Goal: Task Accomplishment & Management: Manage account settings

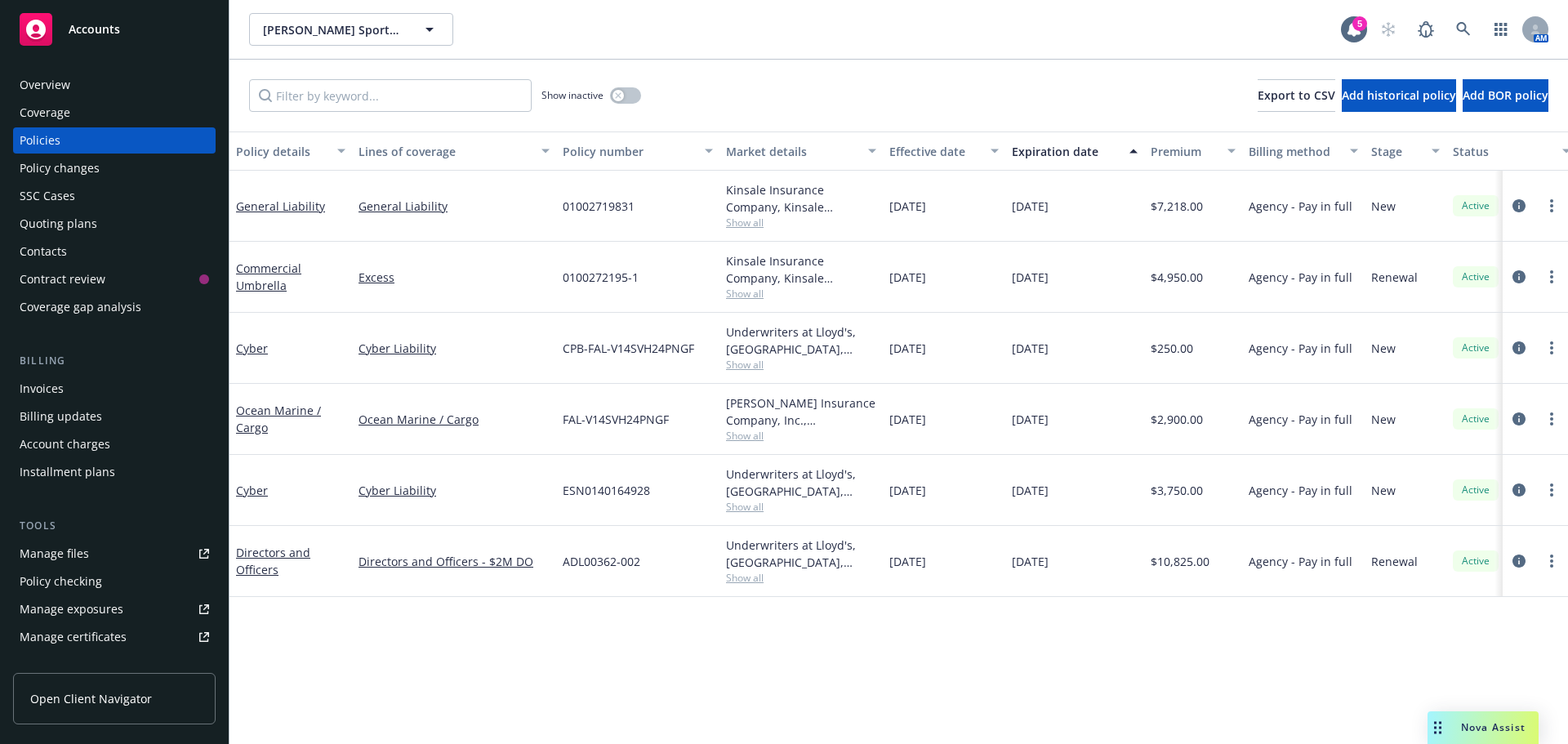
click at [45, 387] on div "Invoices" at bounding box center [41, 388] width 44 height 26
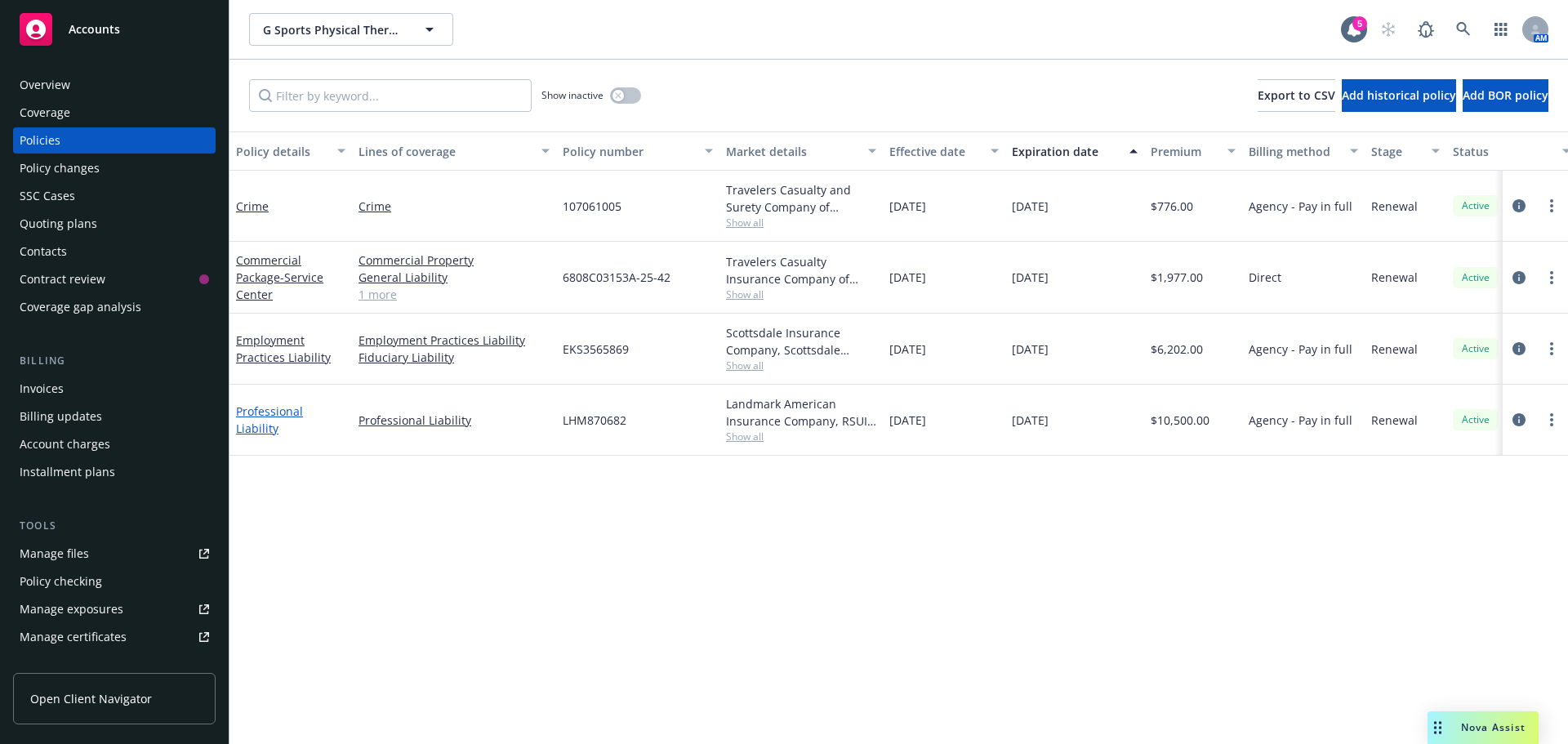
click at [249, 420] on link "Professional Liability" at bounding box center [269, 420] width 67 height 33
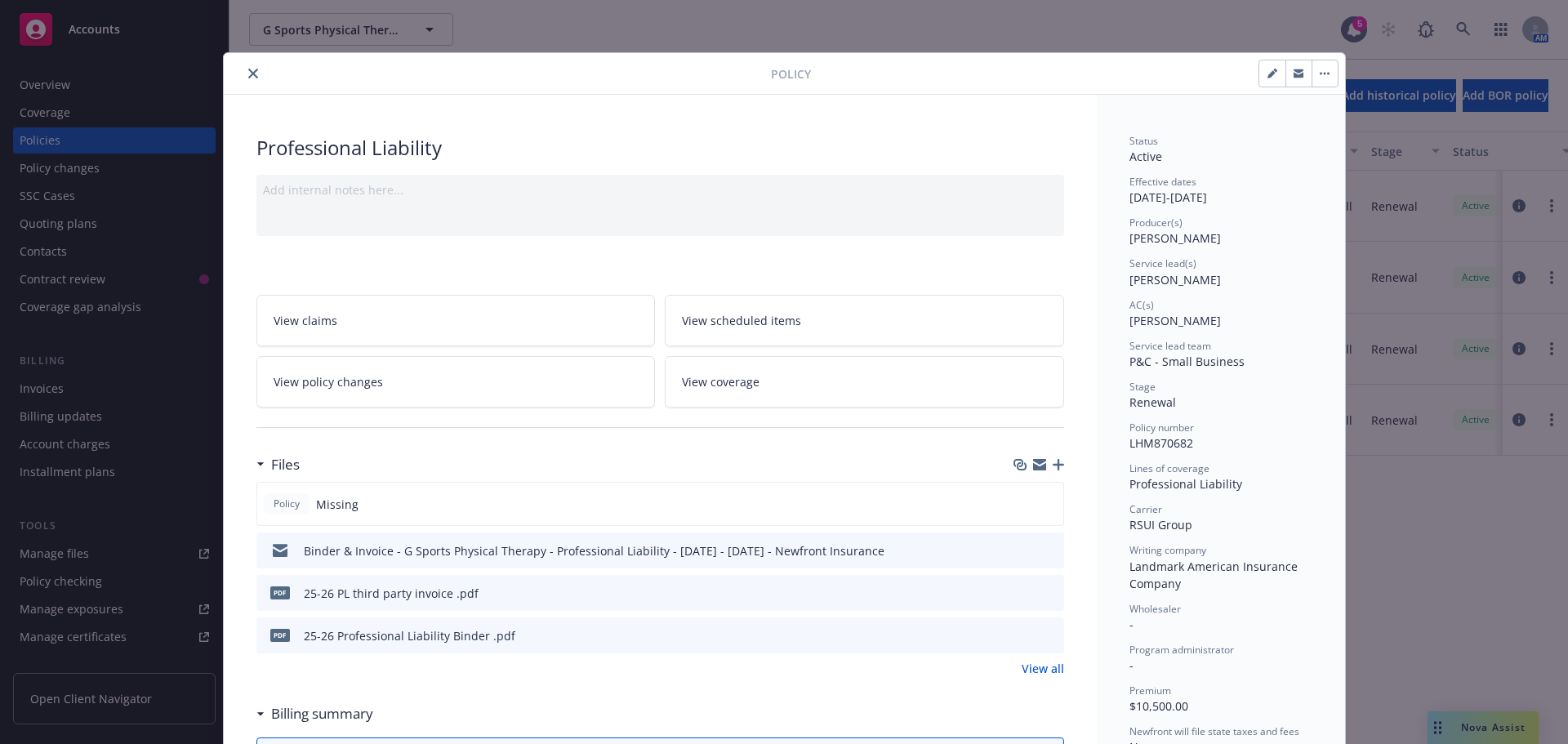
click at [1053, 464] on icon "button" at bounding box center [1058, 464] width 12 height 12
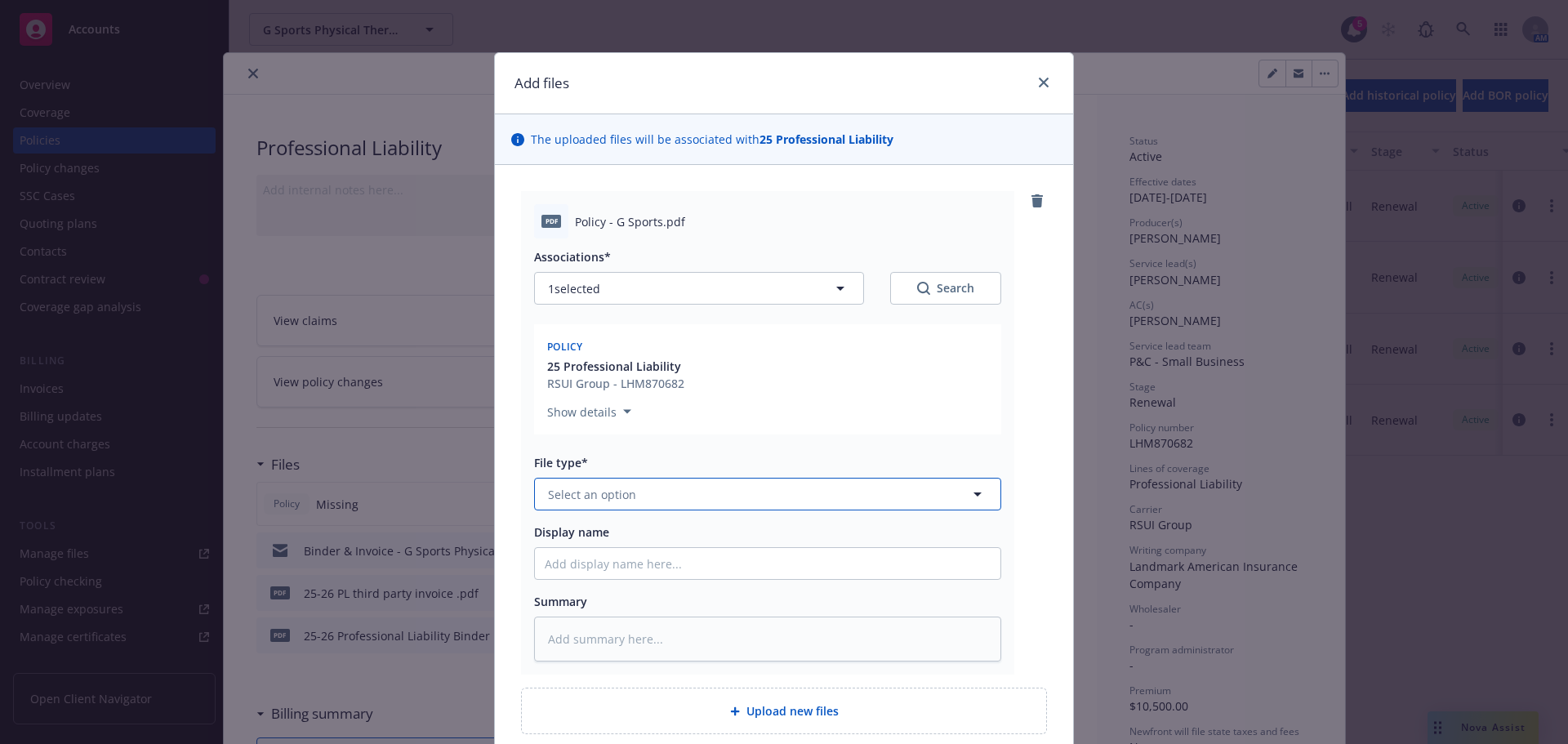
click at [595, 498] on span "Select an option" at bounding box center [592, 494] width 88 height 17
type input "Poli"
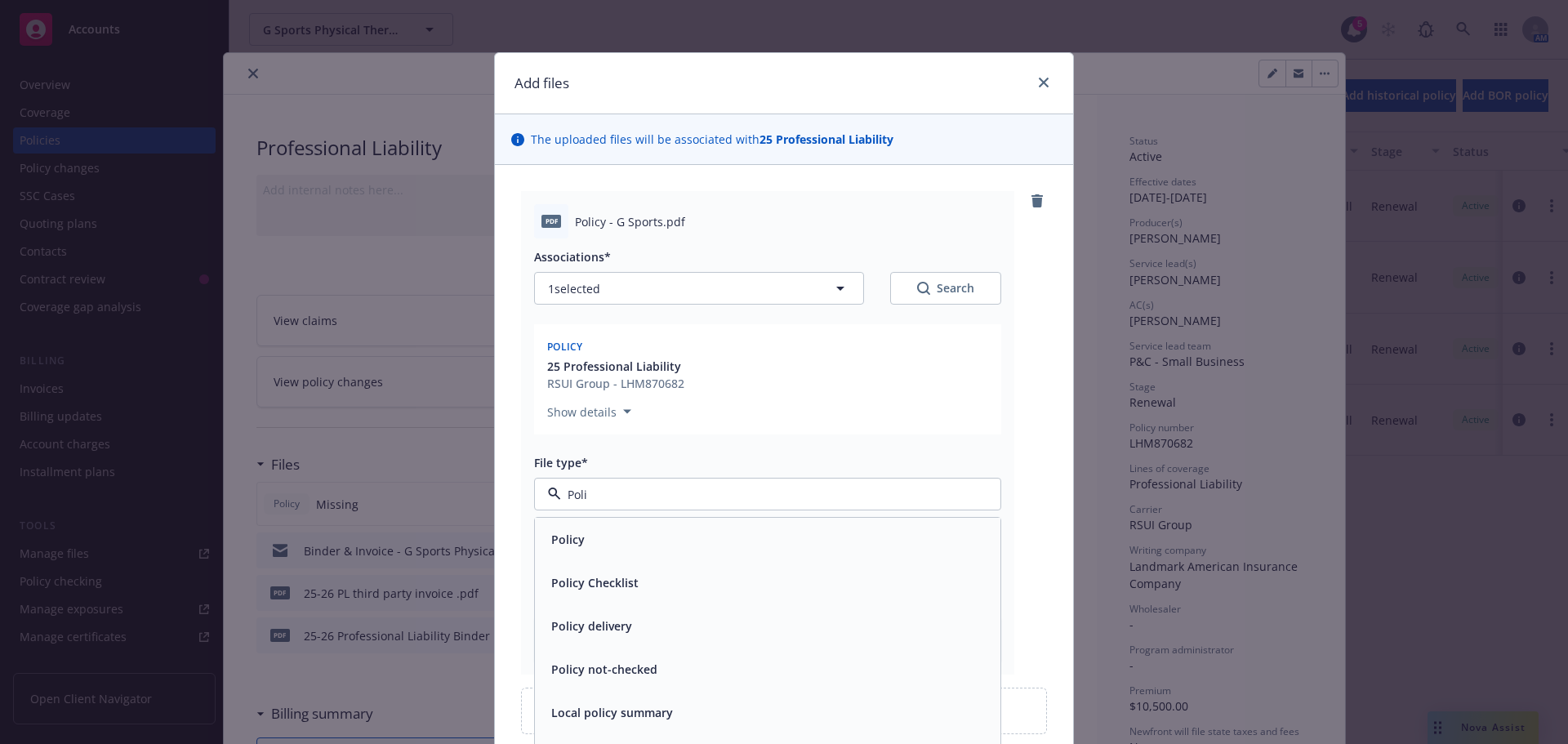
click at [590, 544] on div "Policy" at bounding box center [767, 539] width 446 height 24
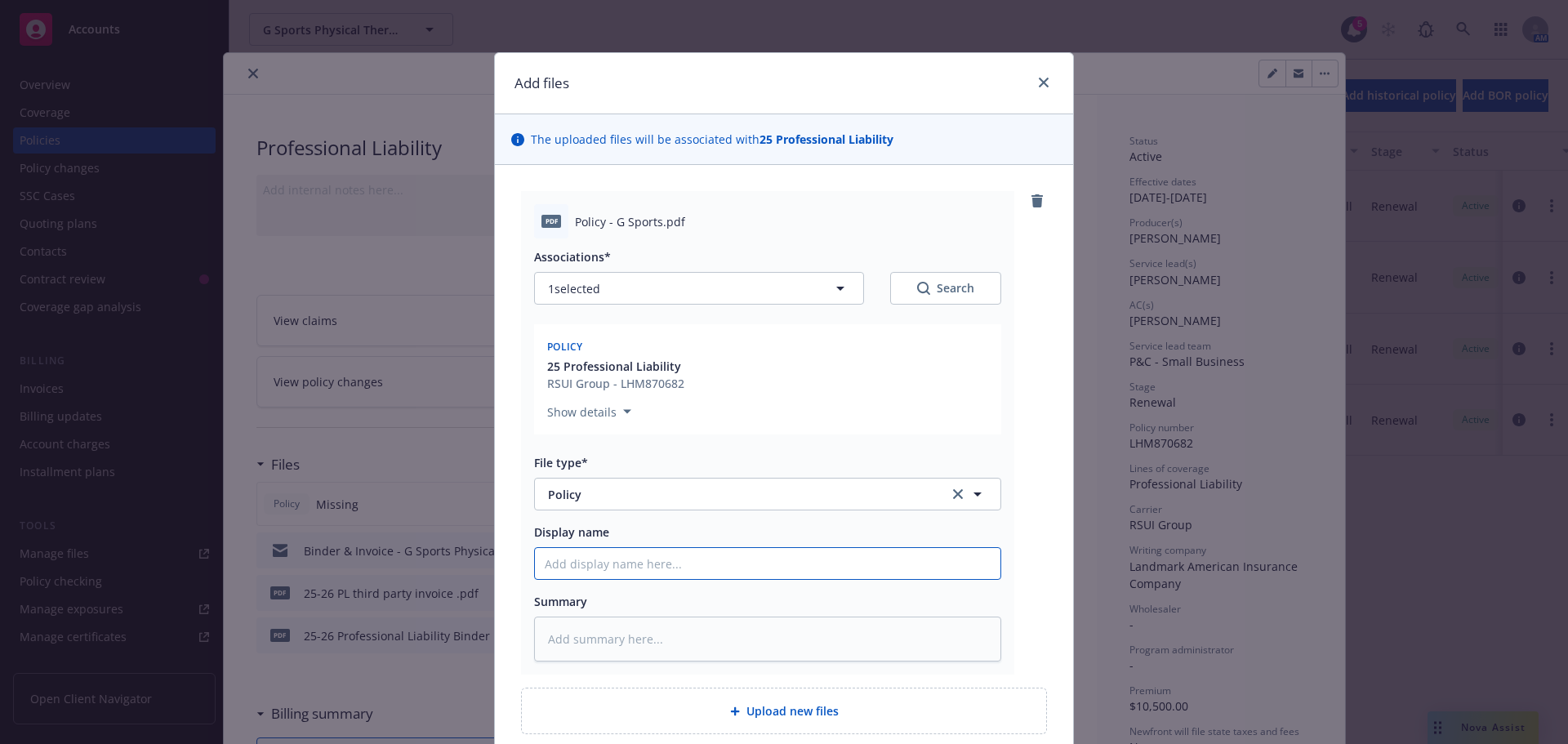
click at [599, 575] on input "Display name" at bounding box center [767, 563] width 465 height 31
type textarea "x"
type input "2"
type textarea "x"
type input "25"
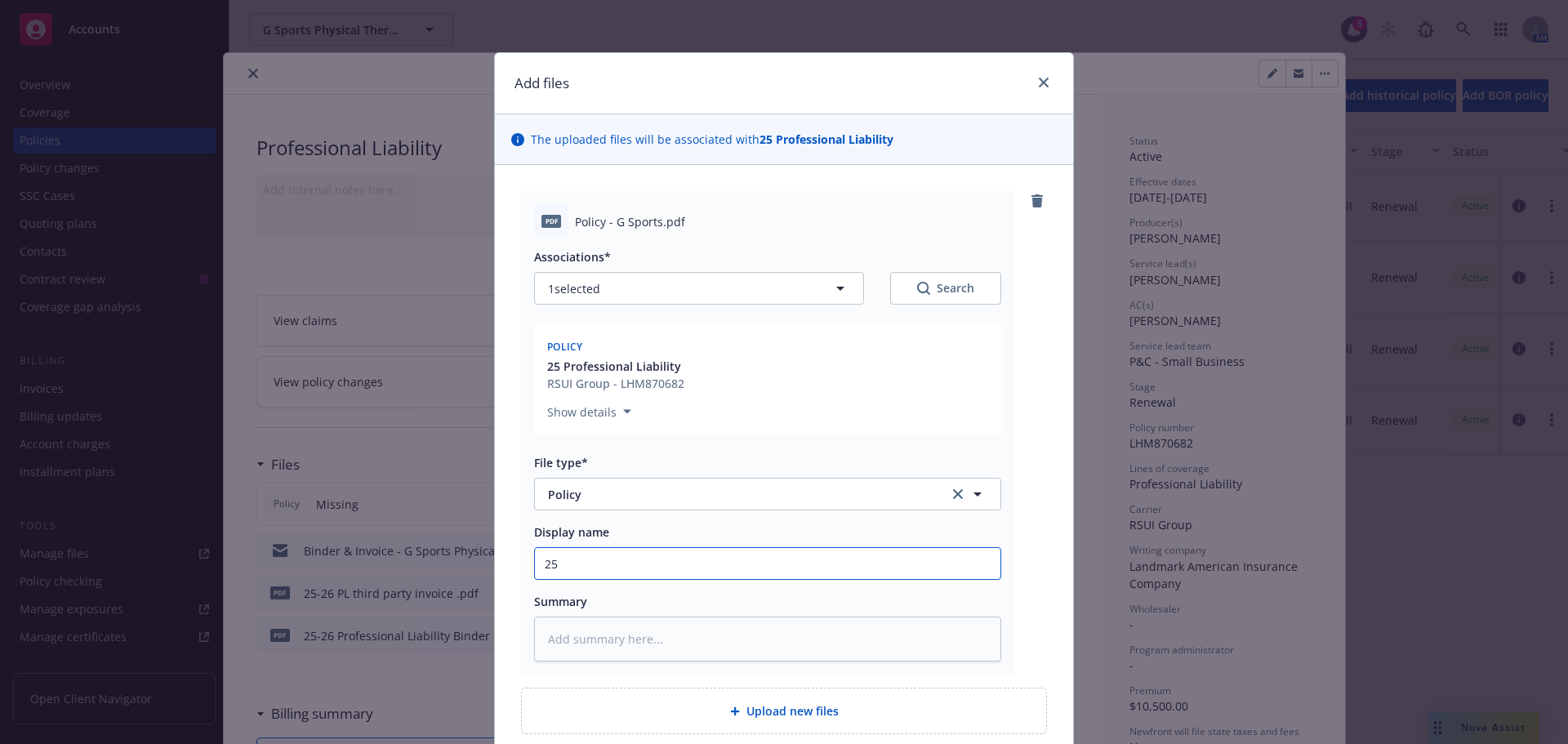
type textarea "x"
type input "25-"
type textarea "x"
type input "25-2"
type textarea "x"
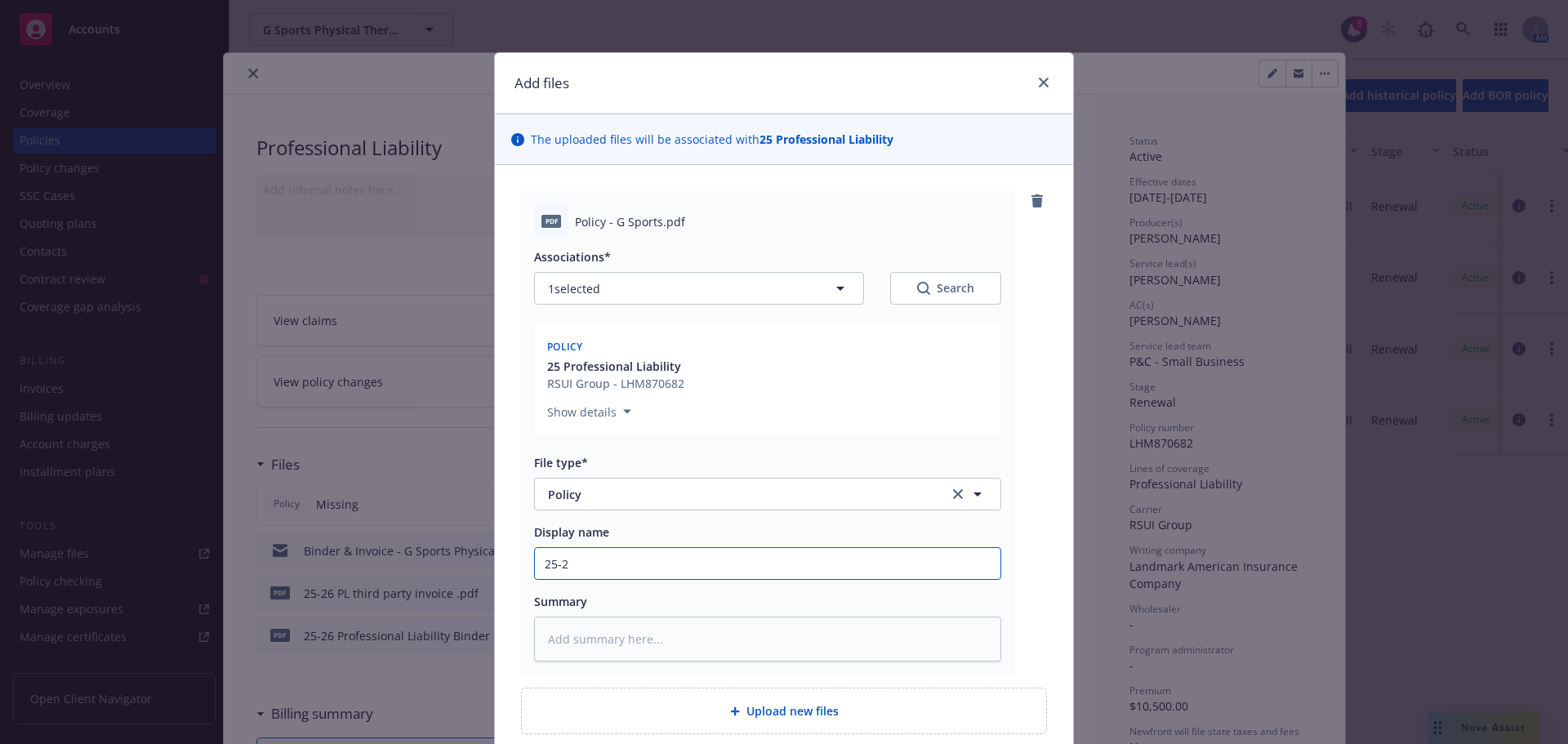
type input "25-26"
type textarea "x"
type input "25-26"
type textarea "x"
type input "25-26 P"
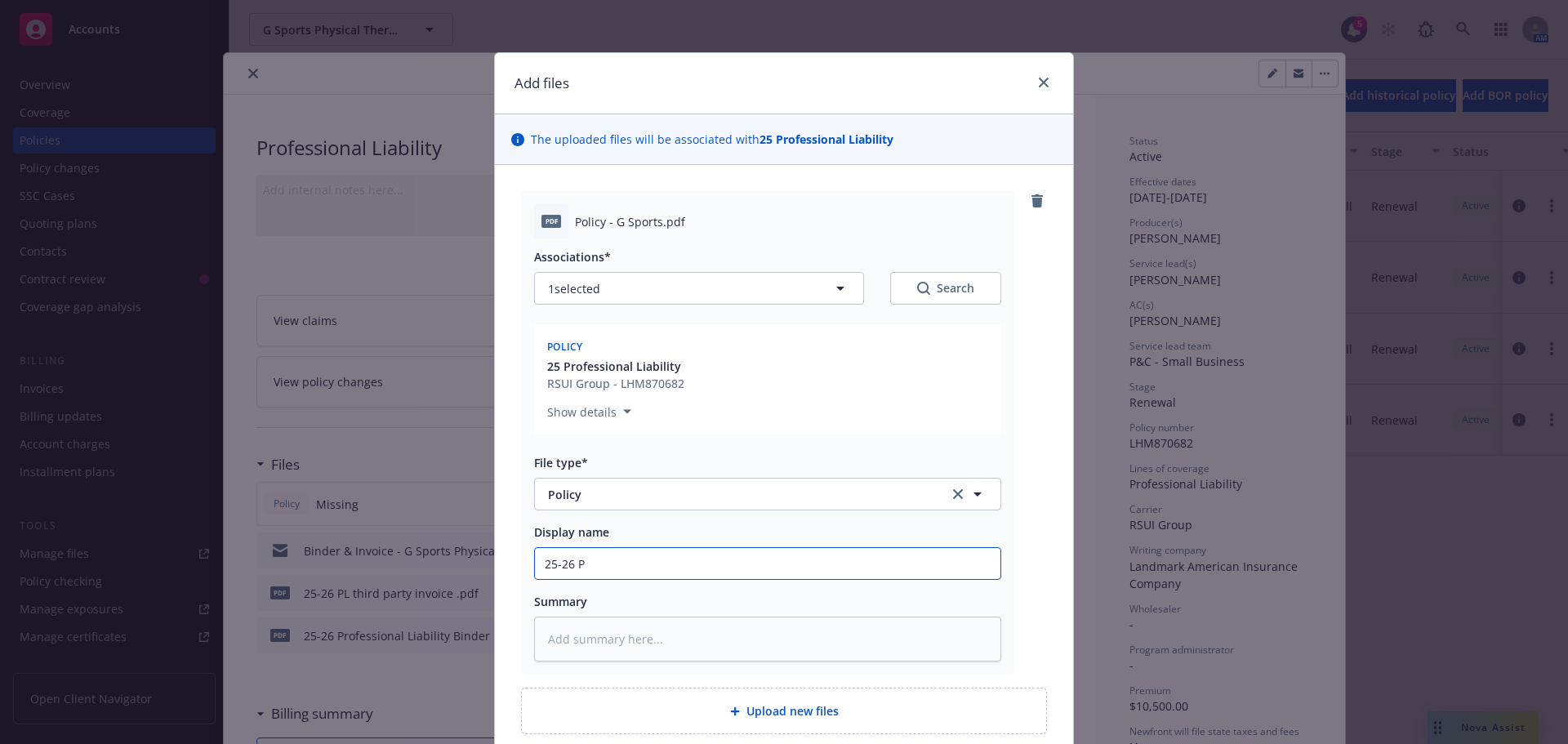
type textarea "x"
type input "25-26 Pr"
type textarea "x"
type input "25-26 Pro"
type textarea "x"
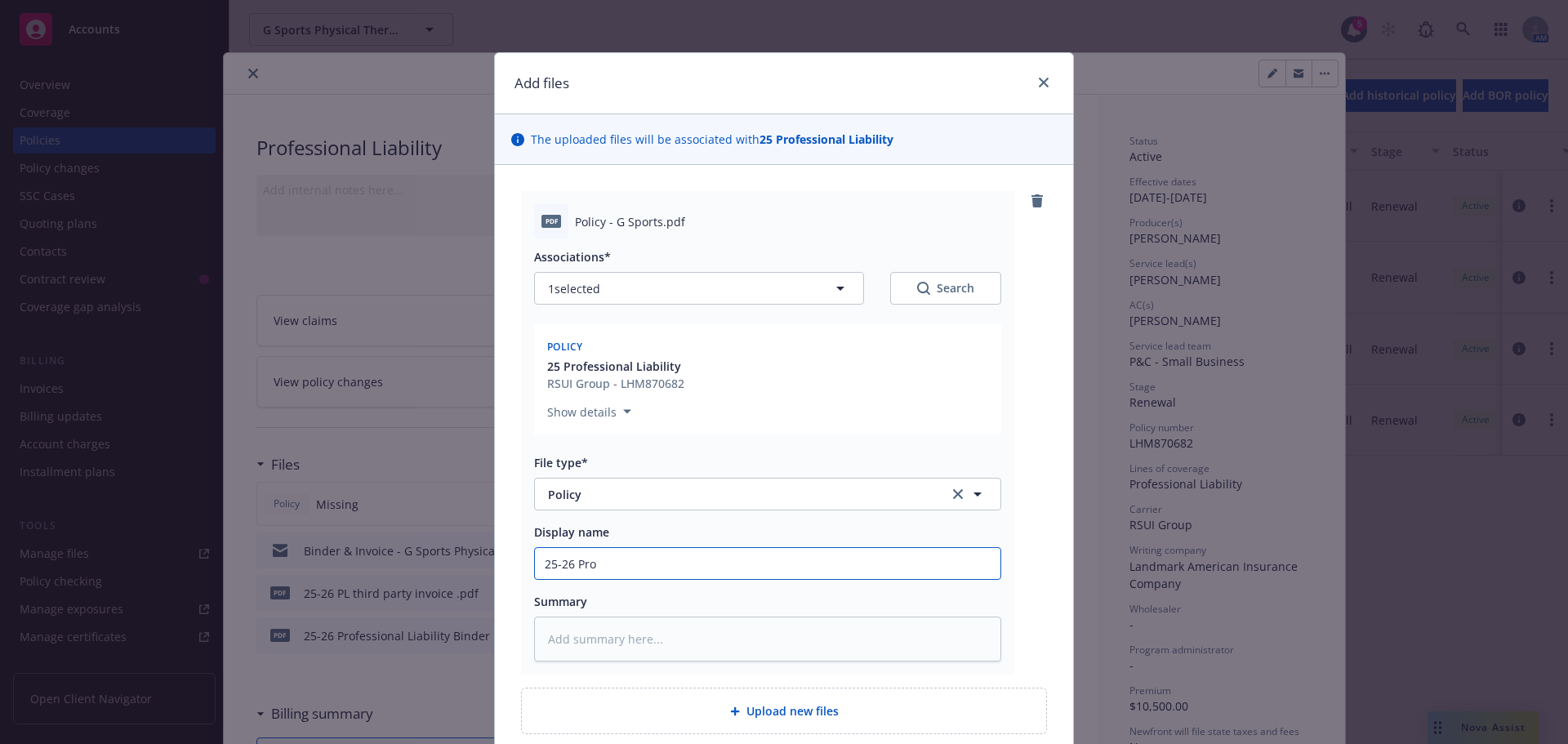
type input "25-26 Prof"
type textarea "x"
type input "25-26 Profe"
type textarea "x"
type input "25-26 Profes"
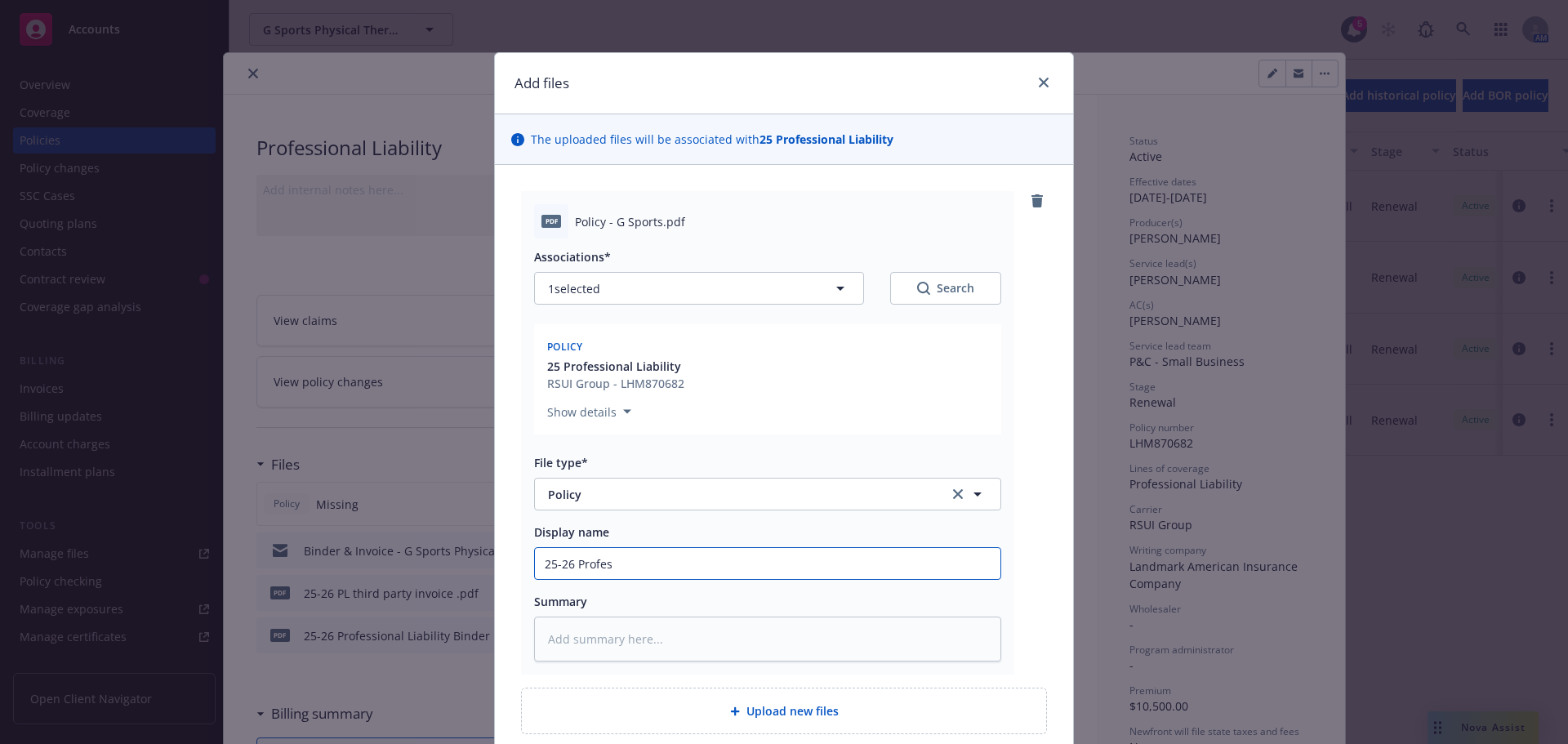
type textarea "x"
type input "25-26 Profess"
type textarea "x"
type input "25-26 Professi"
type textarea "x"
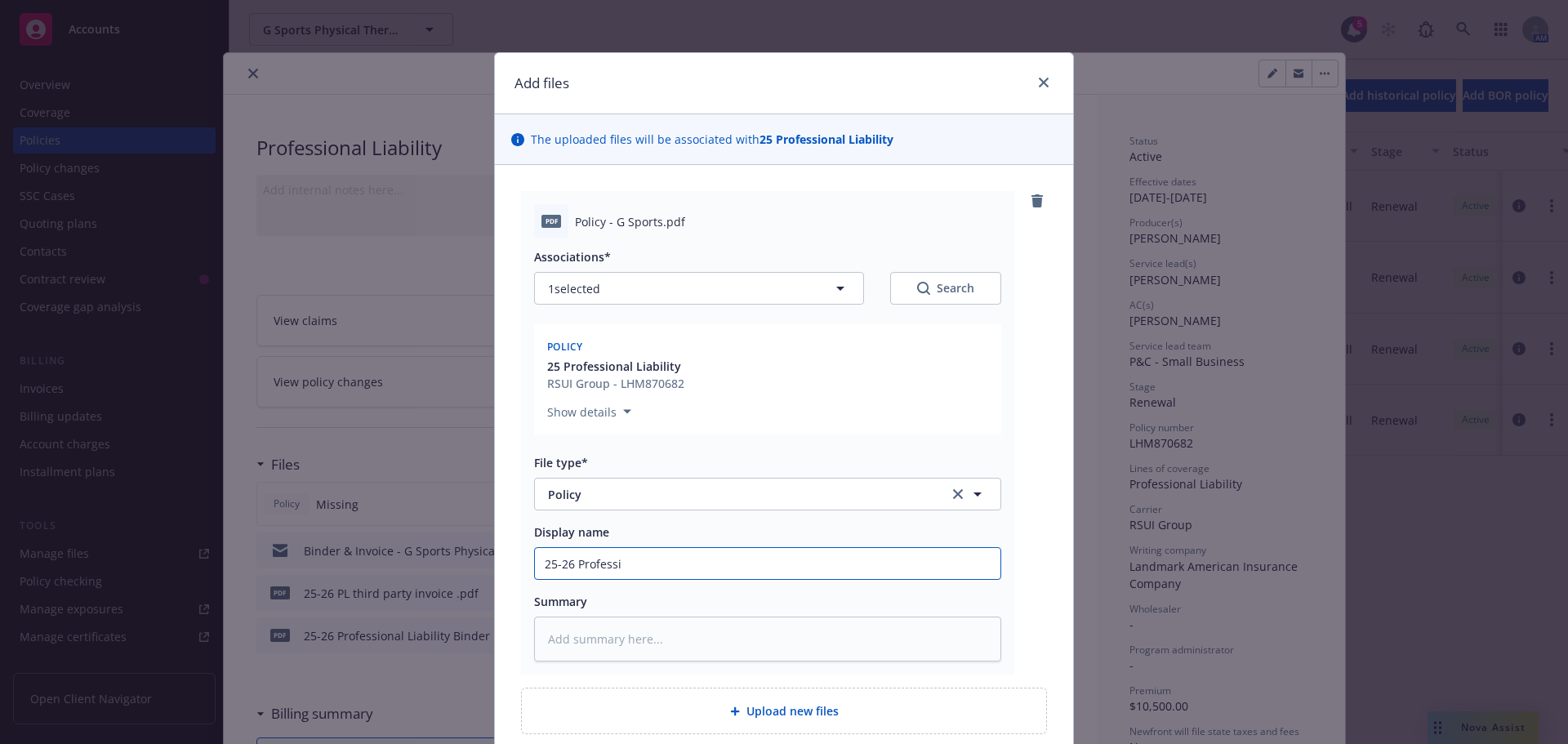
type input "25-26 Professio"
type textarea "x"
type input "25-26 Profession"
type textarea "x"
type input "25-26 Professiona"
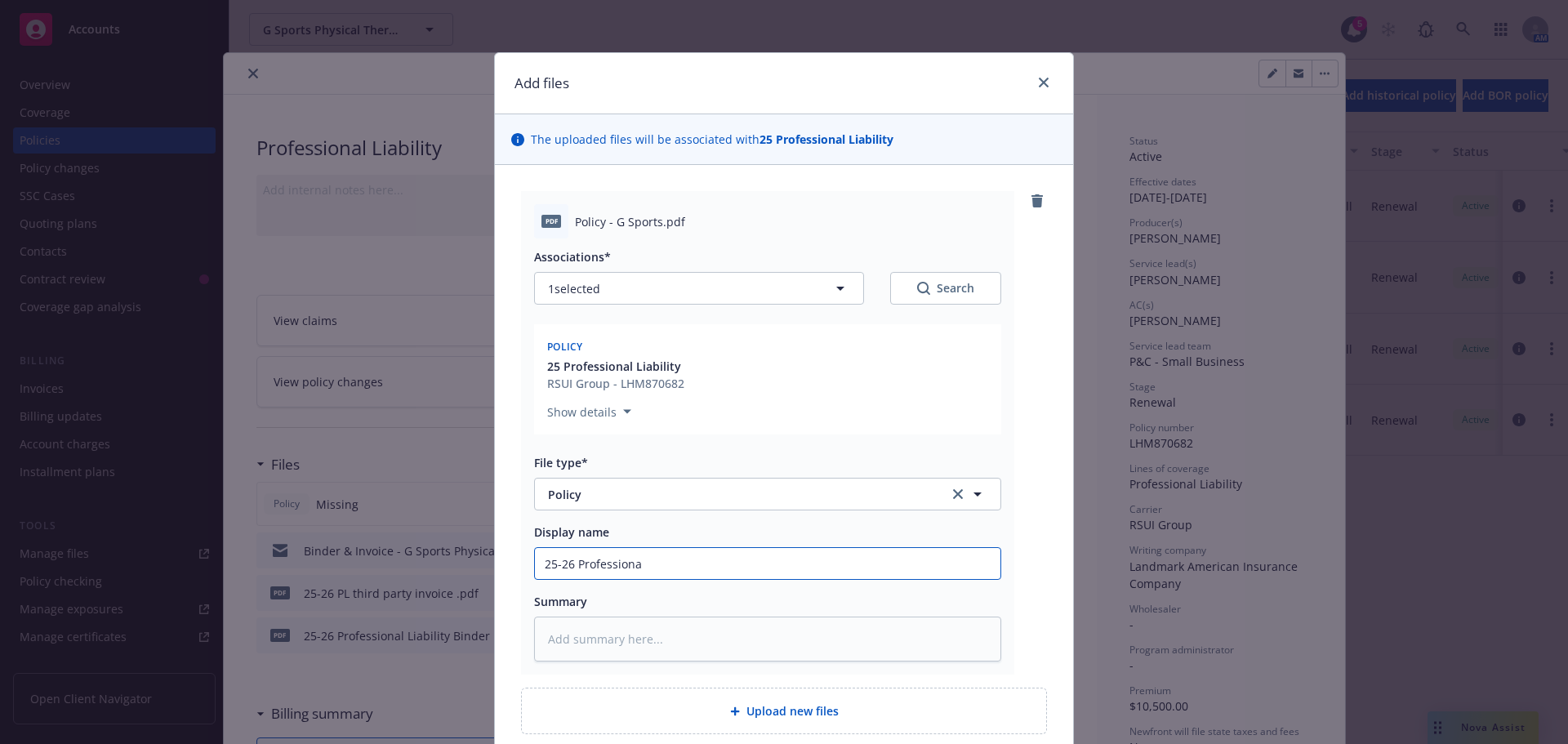
type textarea "x"
type input "25-26 Professional"
type textarea "x"
type input "25-26 Professional"
type textarea "x"
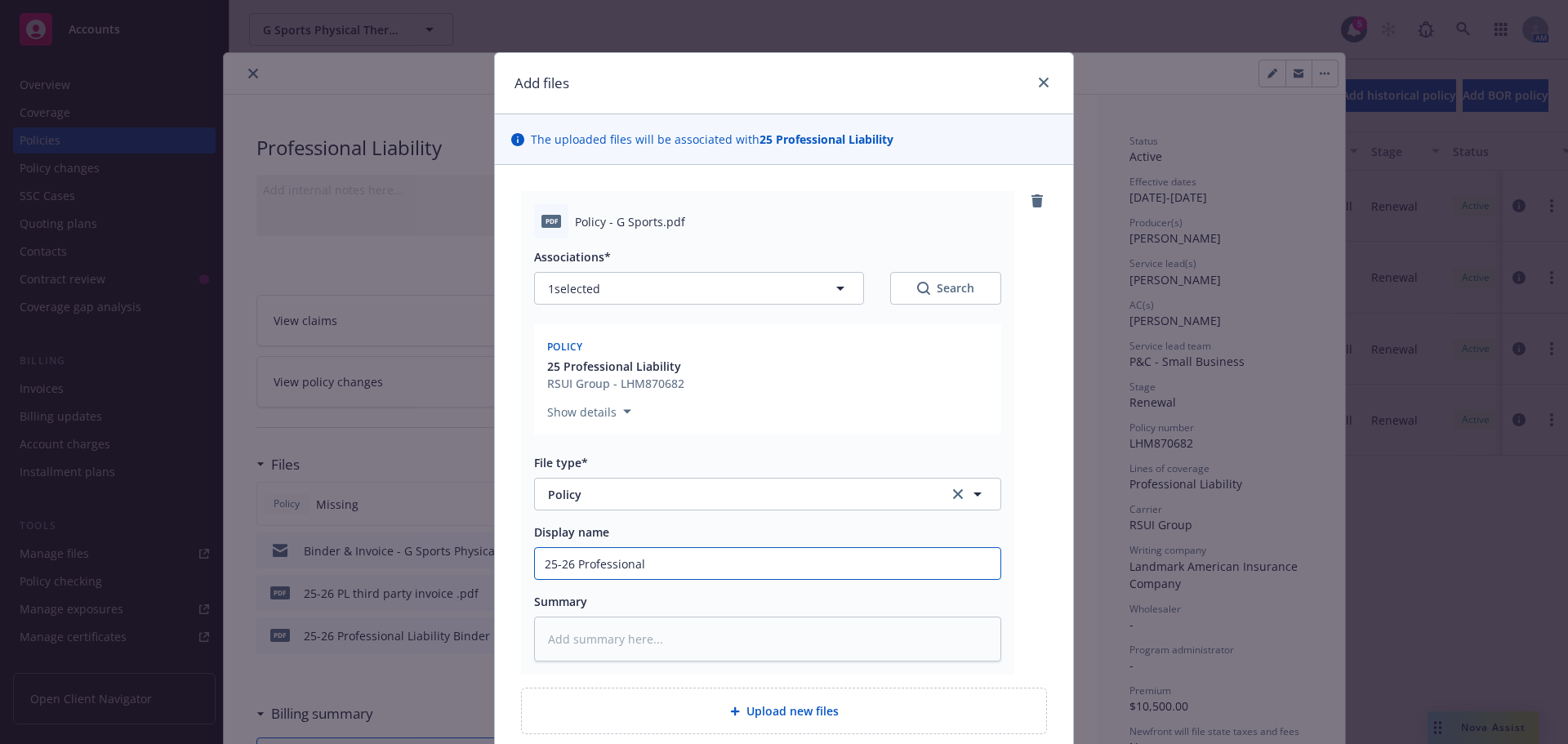
type input "25-26 Professional L"
type textarea "x"
type input "25-26 Professional Li"
type textarea "x"
type input "25-26 Professional Lia"
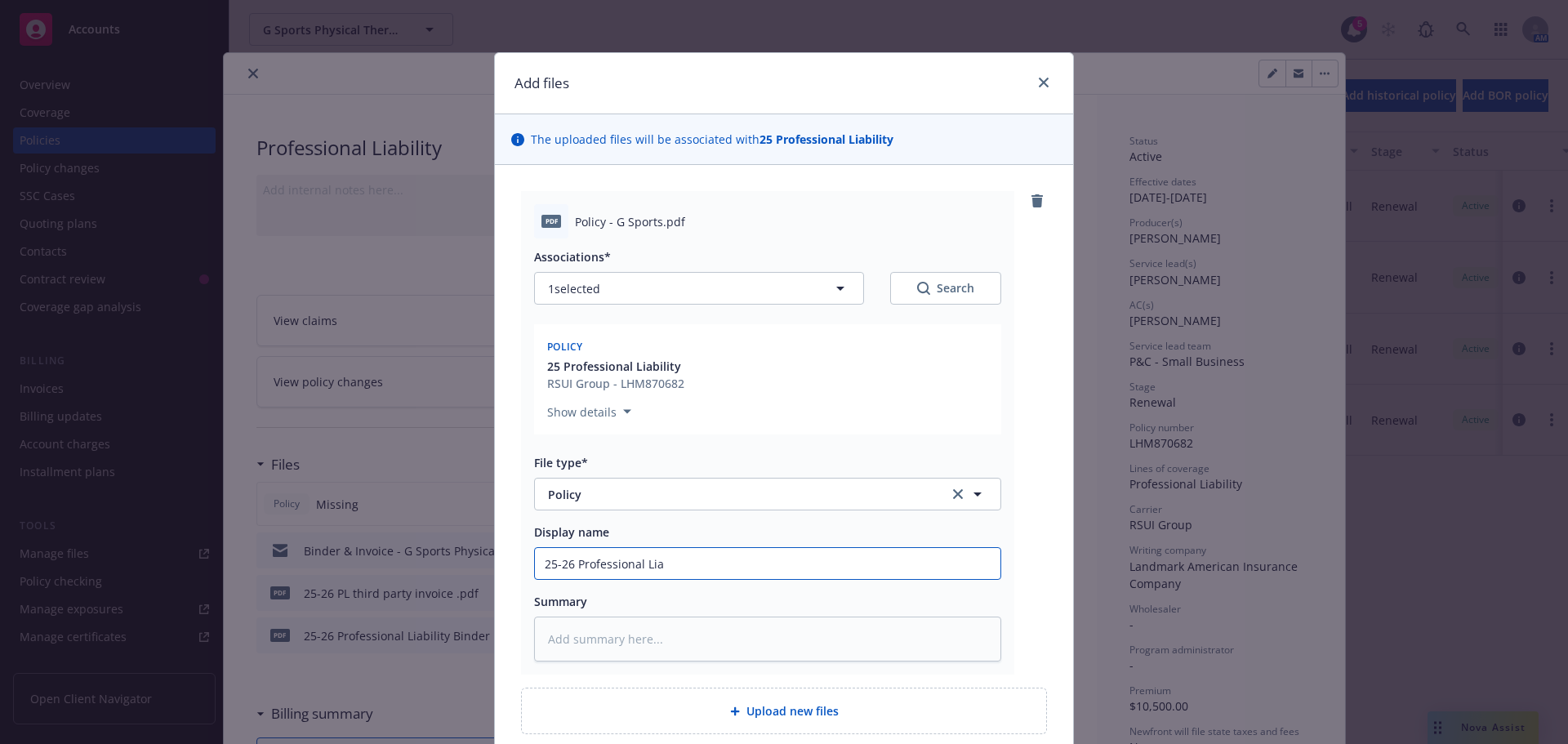
type textarea "x"
type input "25-26 Professional Liab"
type textarea "x"
type input "25-26 Professional Liabi"
type textarea "x"
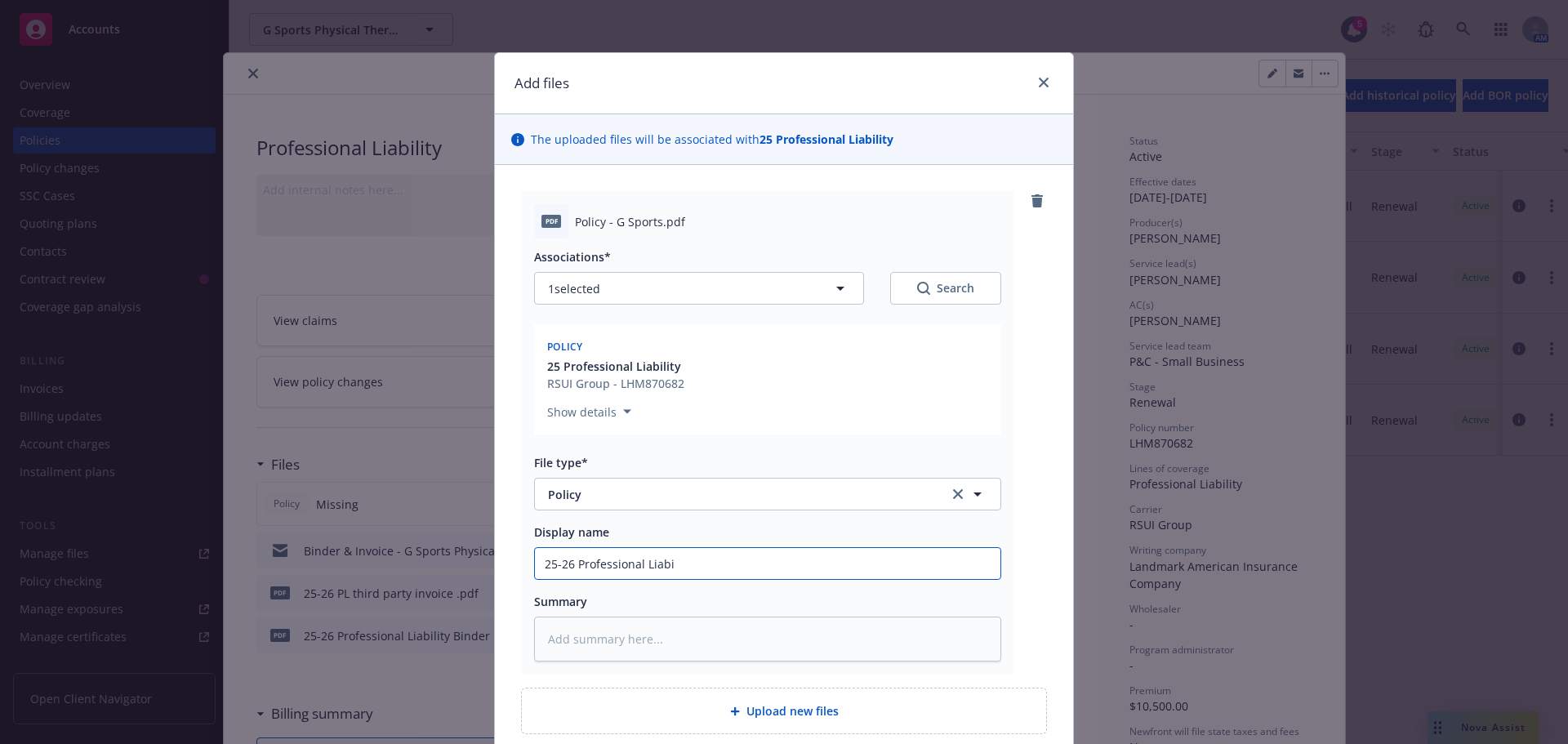
type input "25-26 Professional Liabil"
type textarea "x"
type input "25-26 Professional Liabili"
type textarea "x"
type input "25-26 Professional Liabilit"
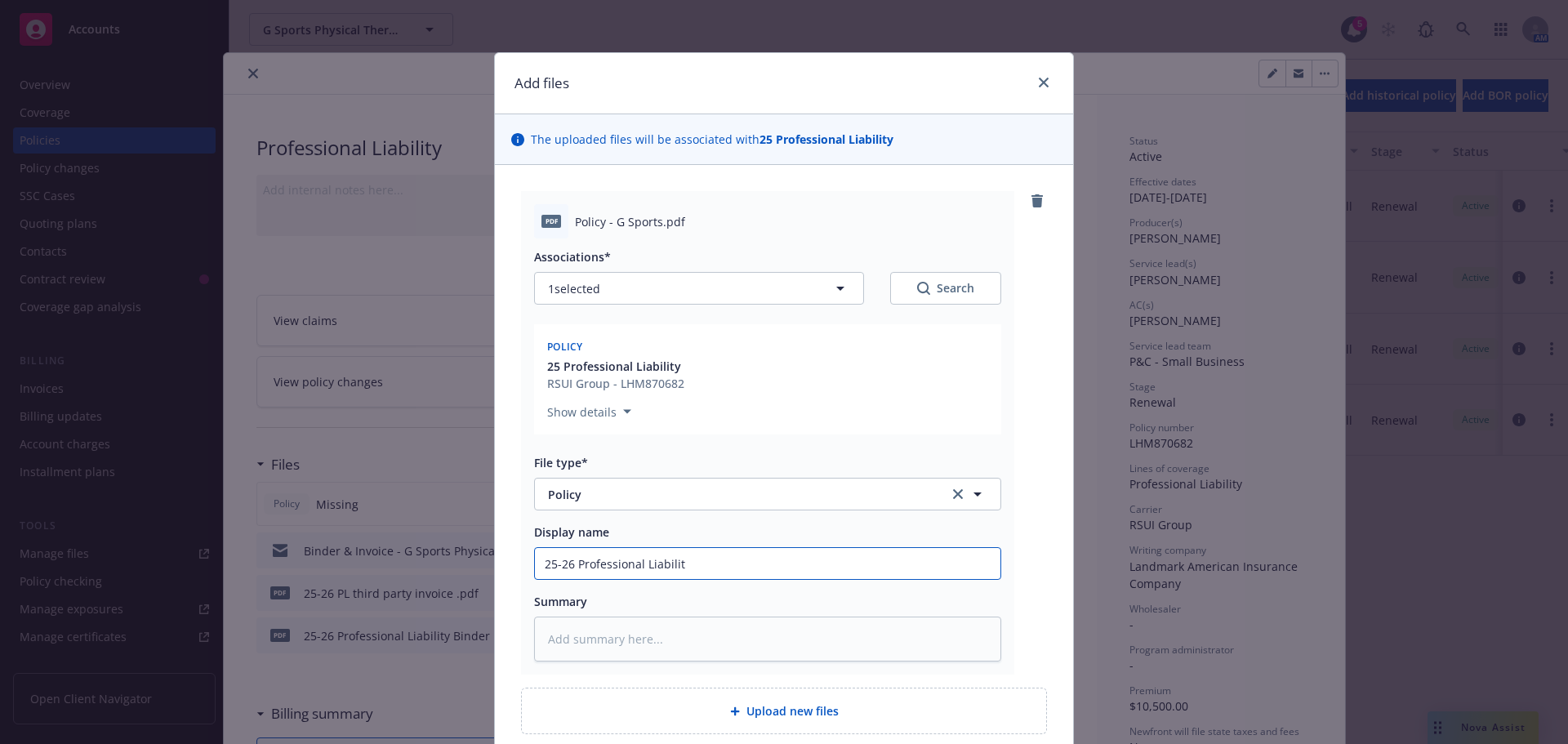
type textarea "x"
type input "25-26 Professional Liability"
type textarea "x"
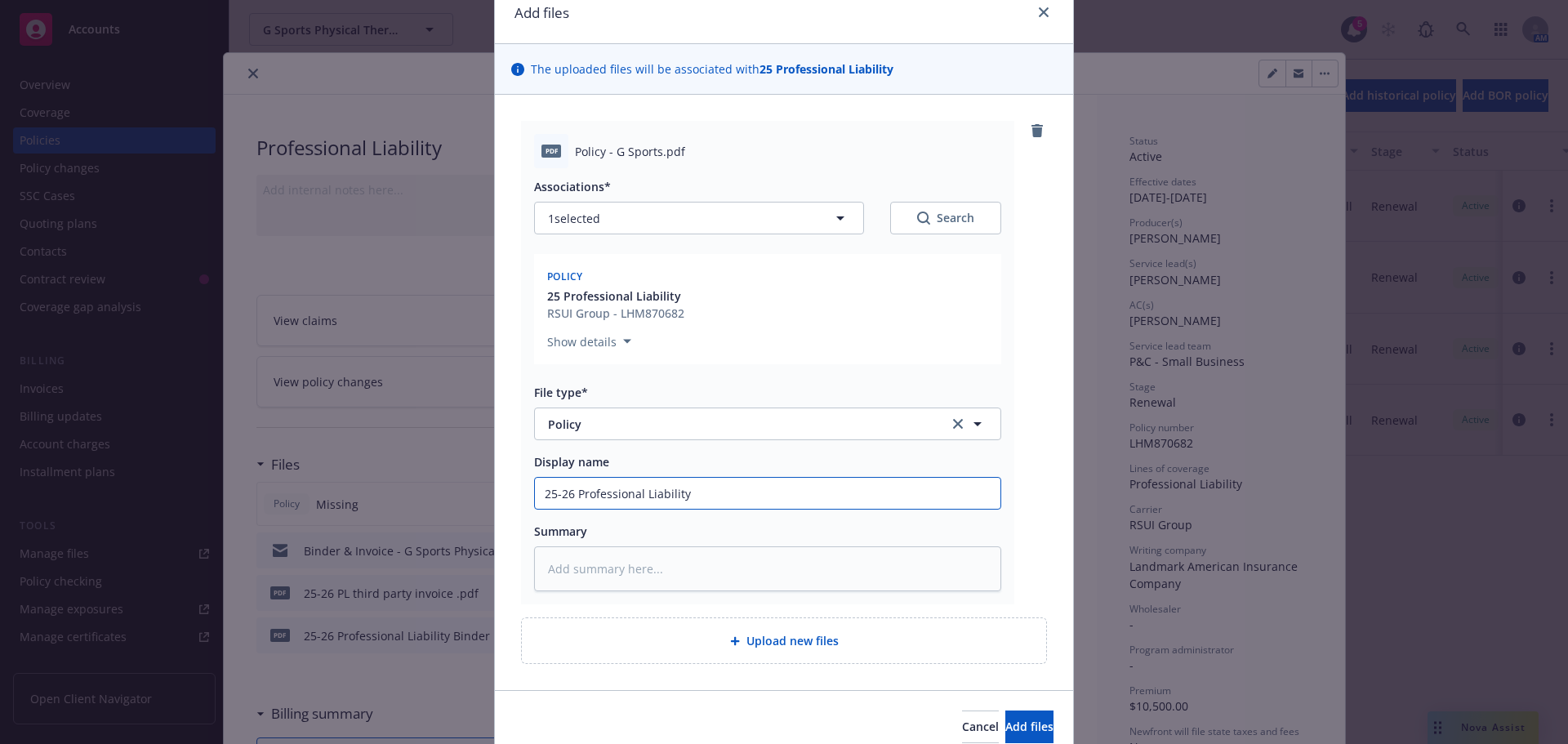
scroll to position [142, 0]
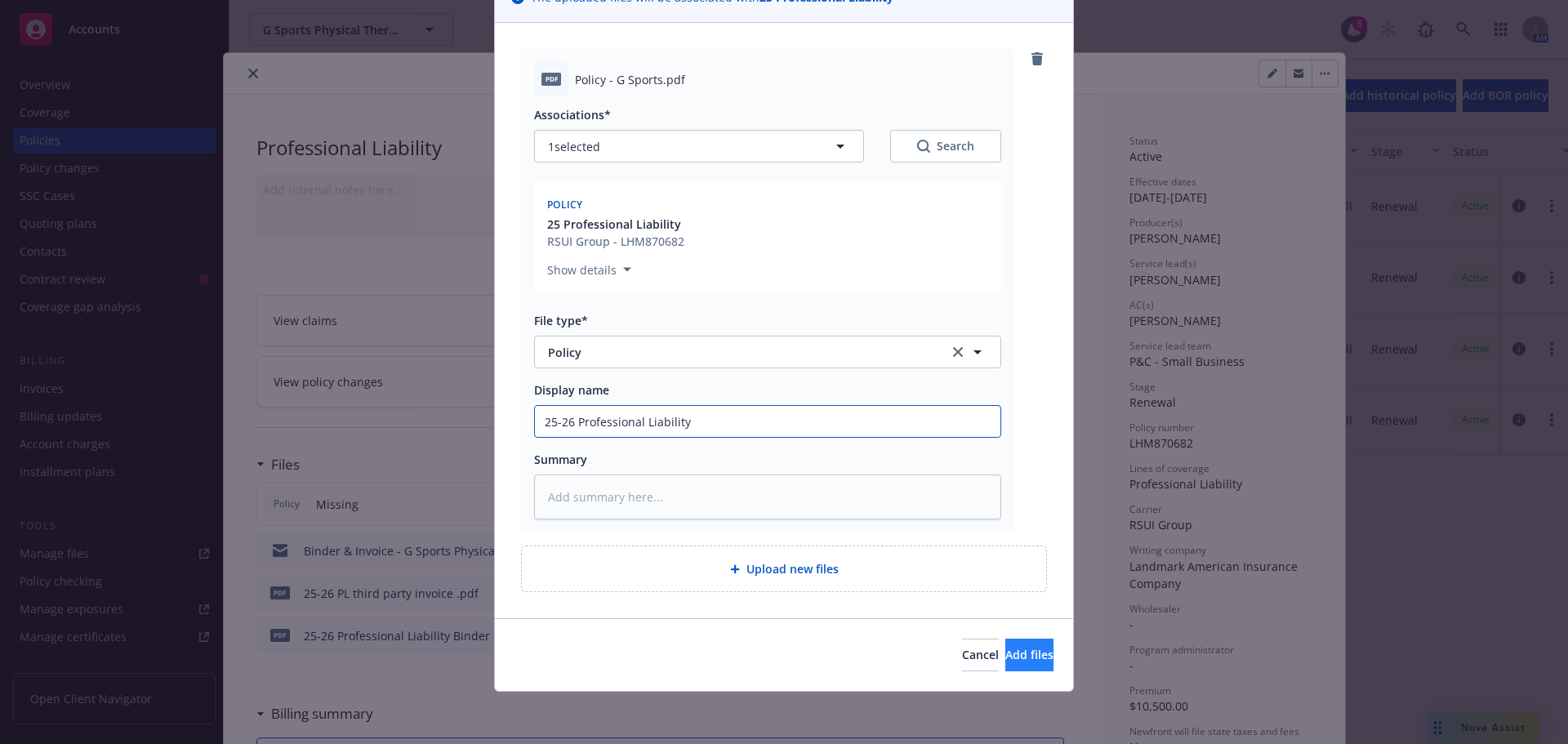
type input "25-26 Professional Liability"
click at [1030, 650] on button "Add files" at bounding box center [1029, 655] width 48 height 33
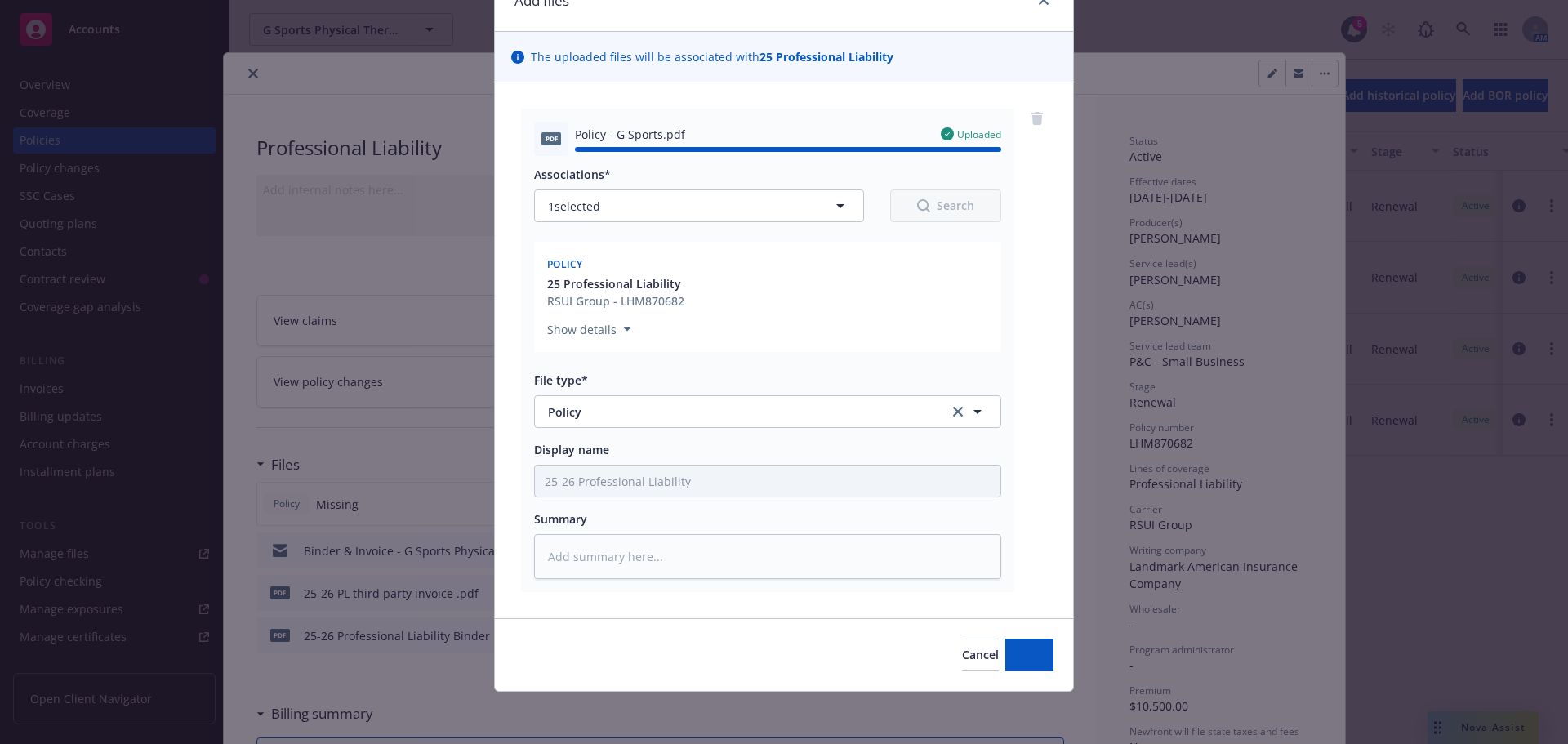
type textarea "x"
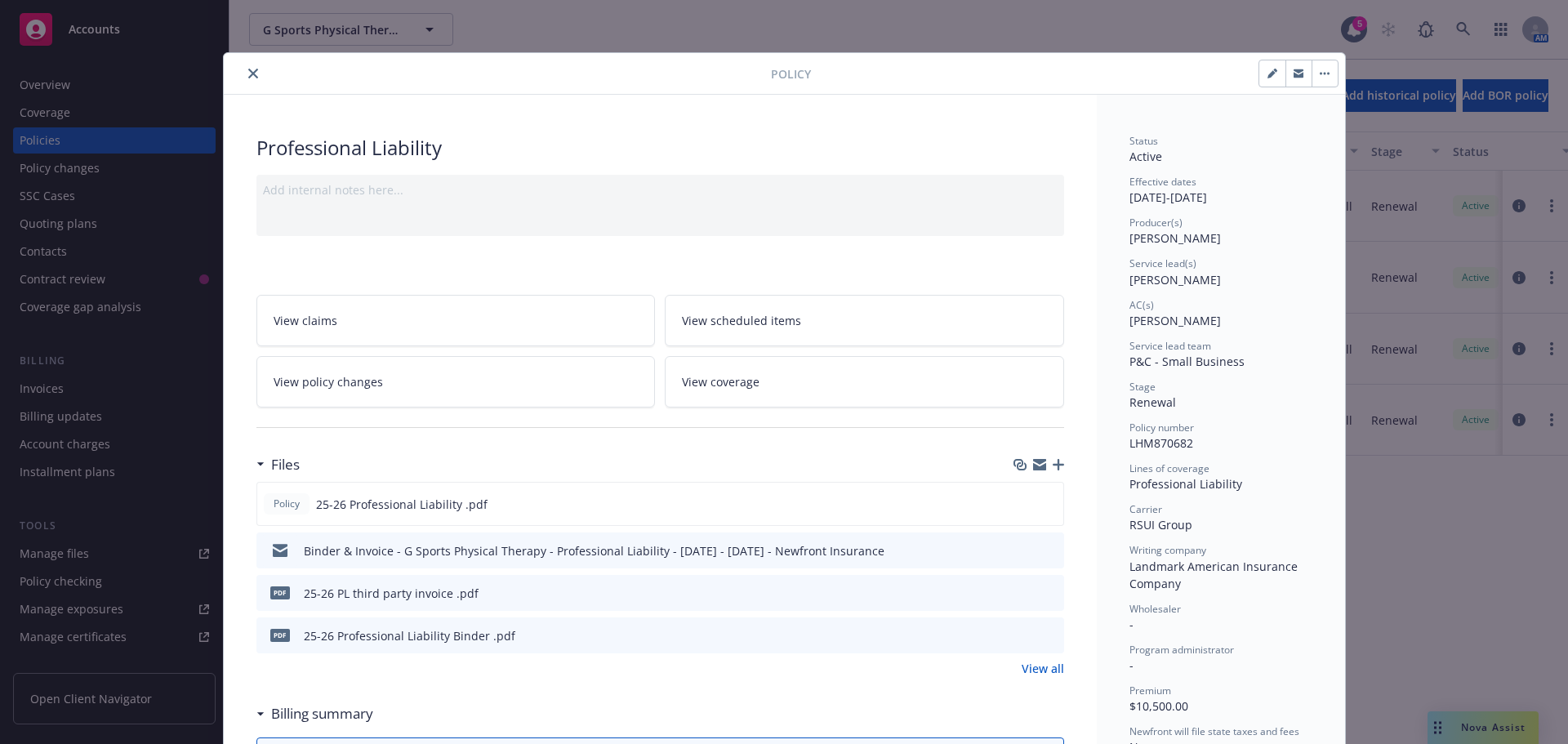
click at [243, 73] on button "close" at bounding box center [253, 73] width 19 height 19
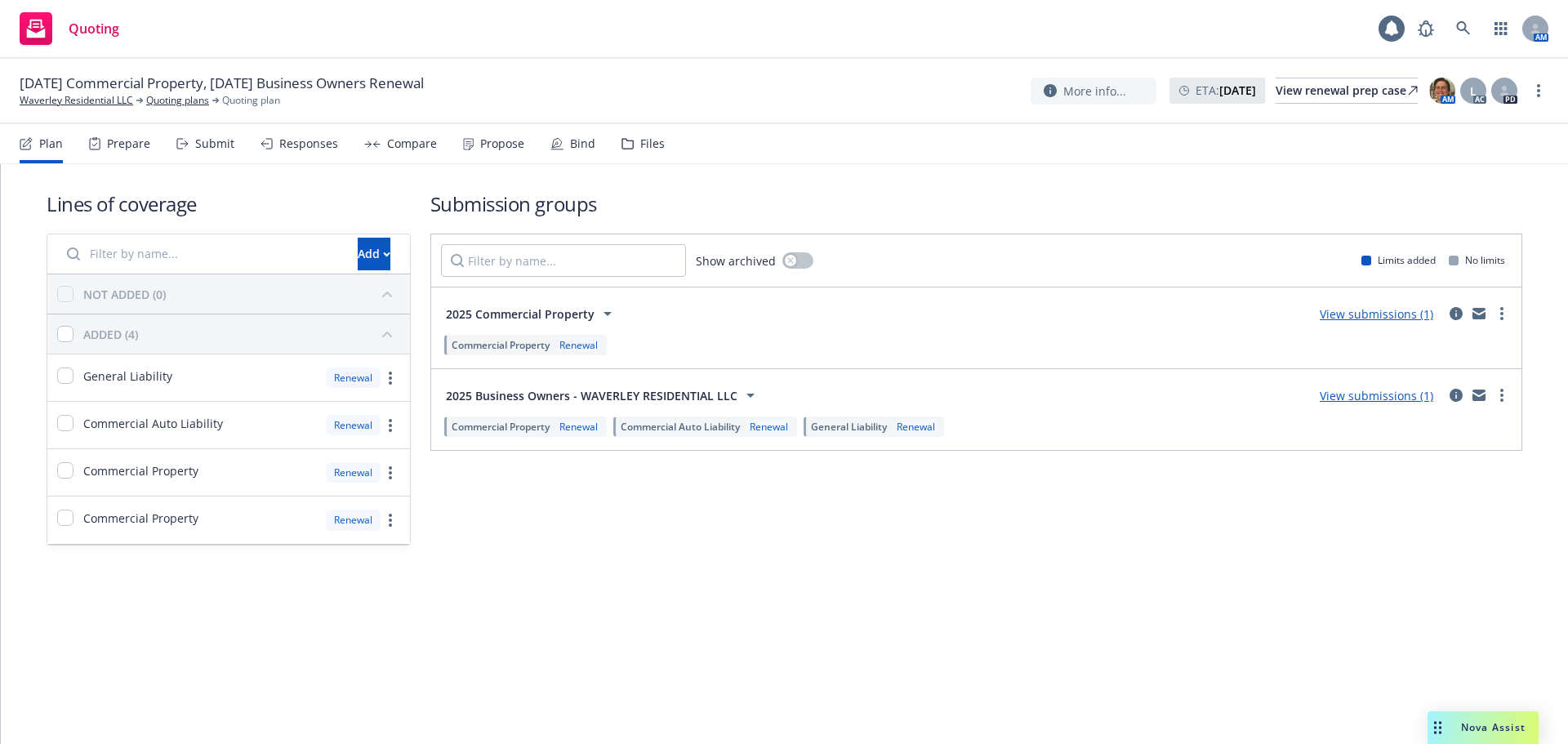
click at [560, 153] on div "Bind" at bounding box center [572, 143] width 45 height 39
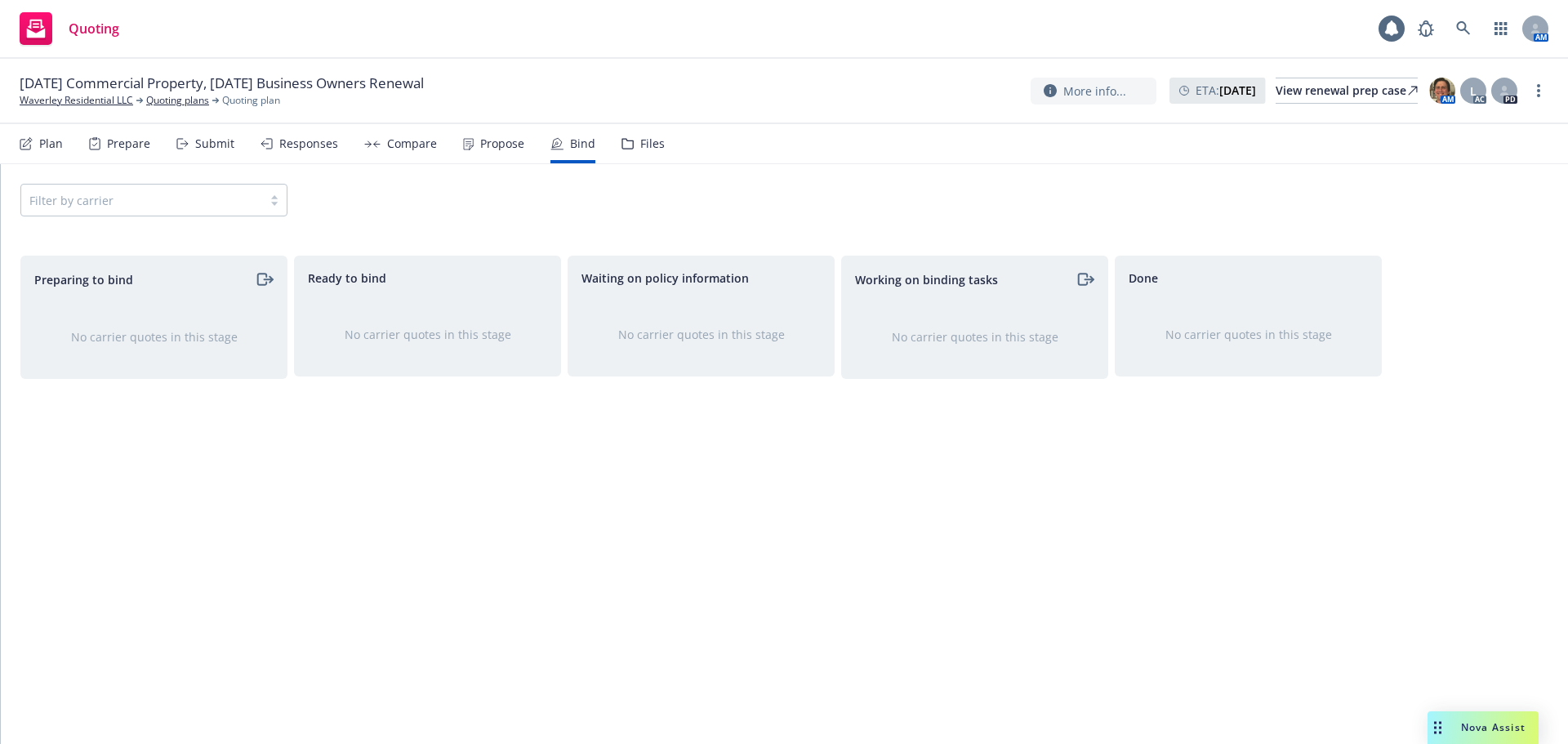
click at [480, 138] on div "Propose" at bounding box center [502, 144] width 44 height 13
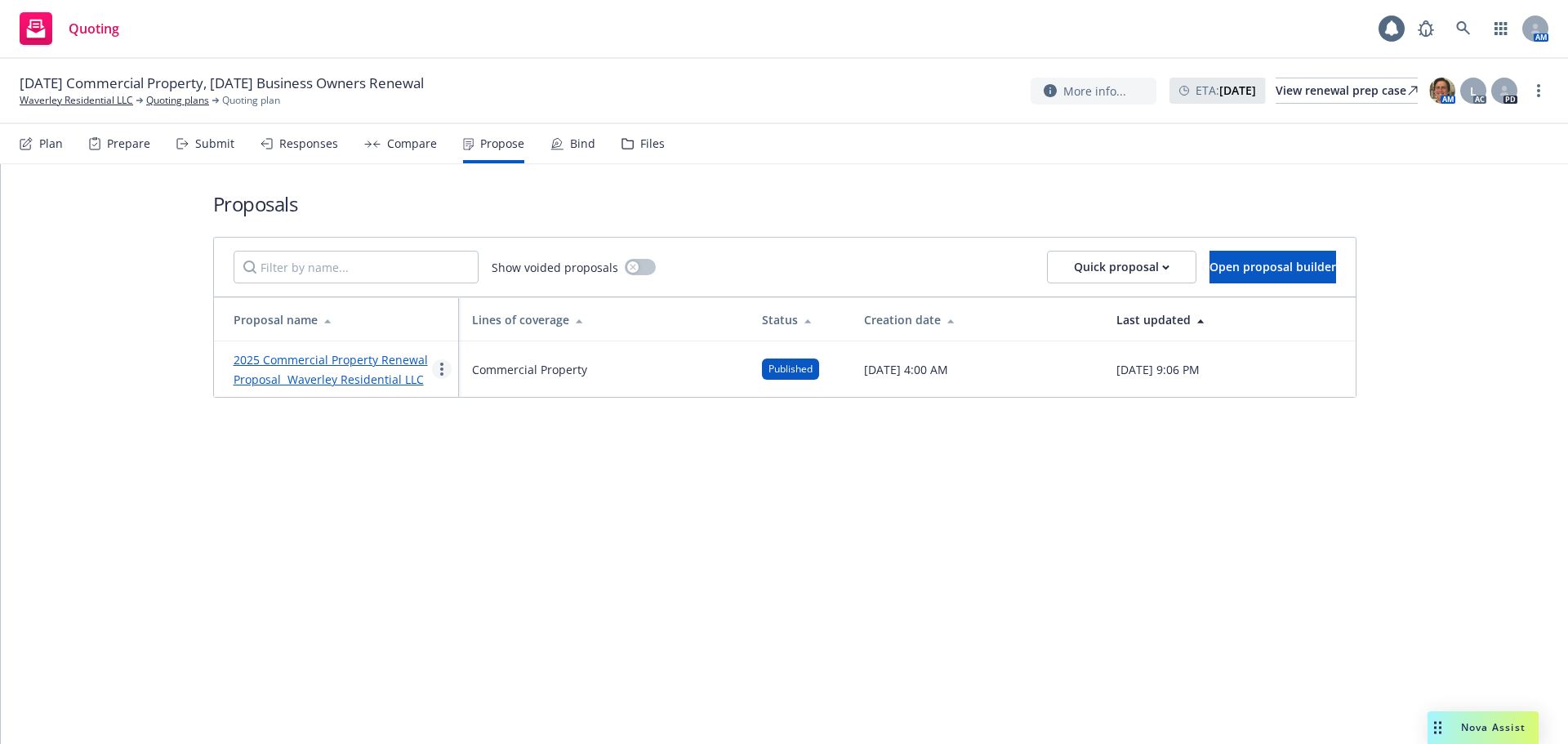
click at [438, 368] on link "more" at bounding box center [441, 369] width 19 height 19
click at [481, 477] on span "Log client response" at bounding box center [505, 474] width 145 height 15
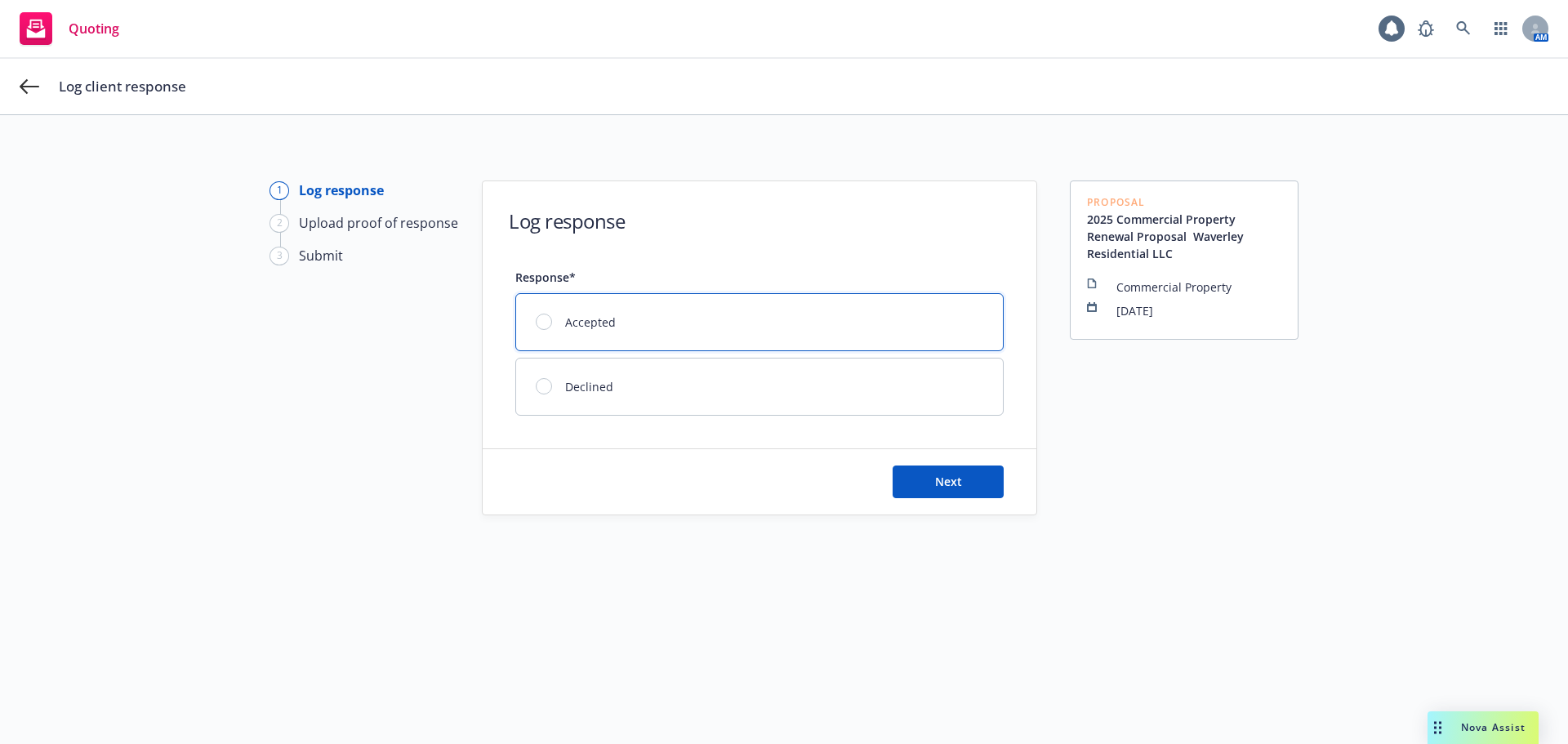
click at [539, 322] on div at bounding box center [543, 321] width 16 height 16
click at [919, 475] on button "Next" at bounding box center [948, 482] width 112 height 33
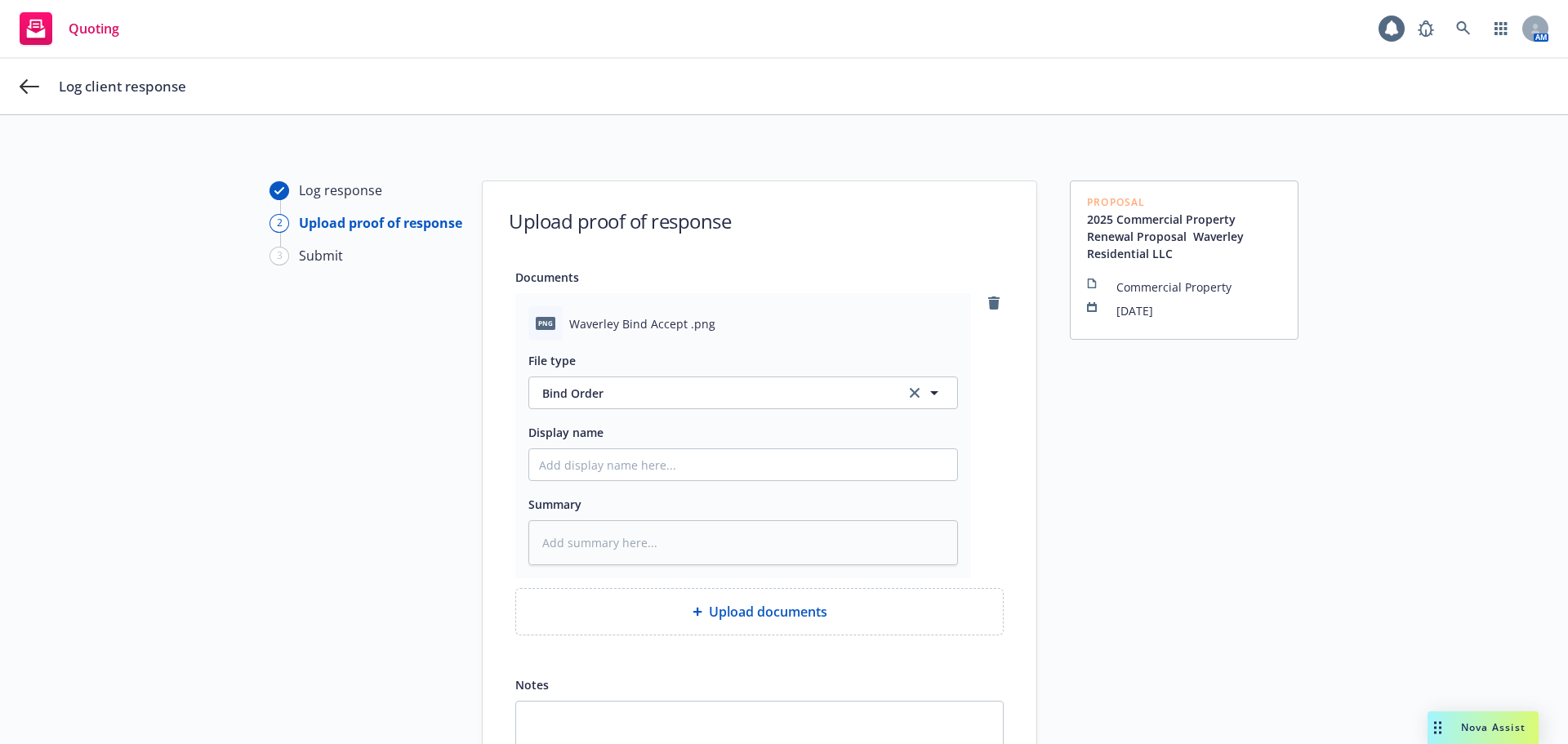
scroll to position [186, 0]
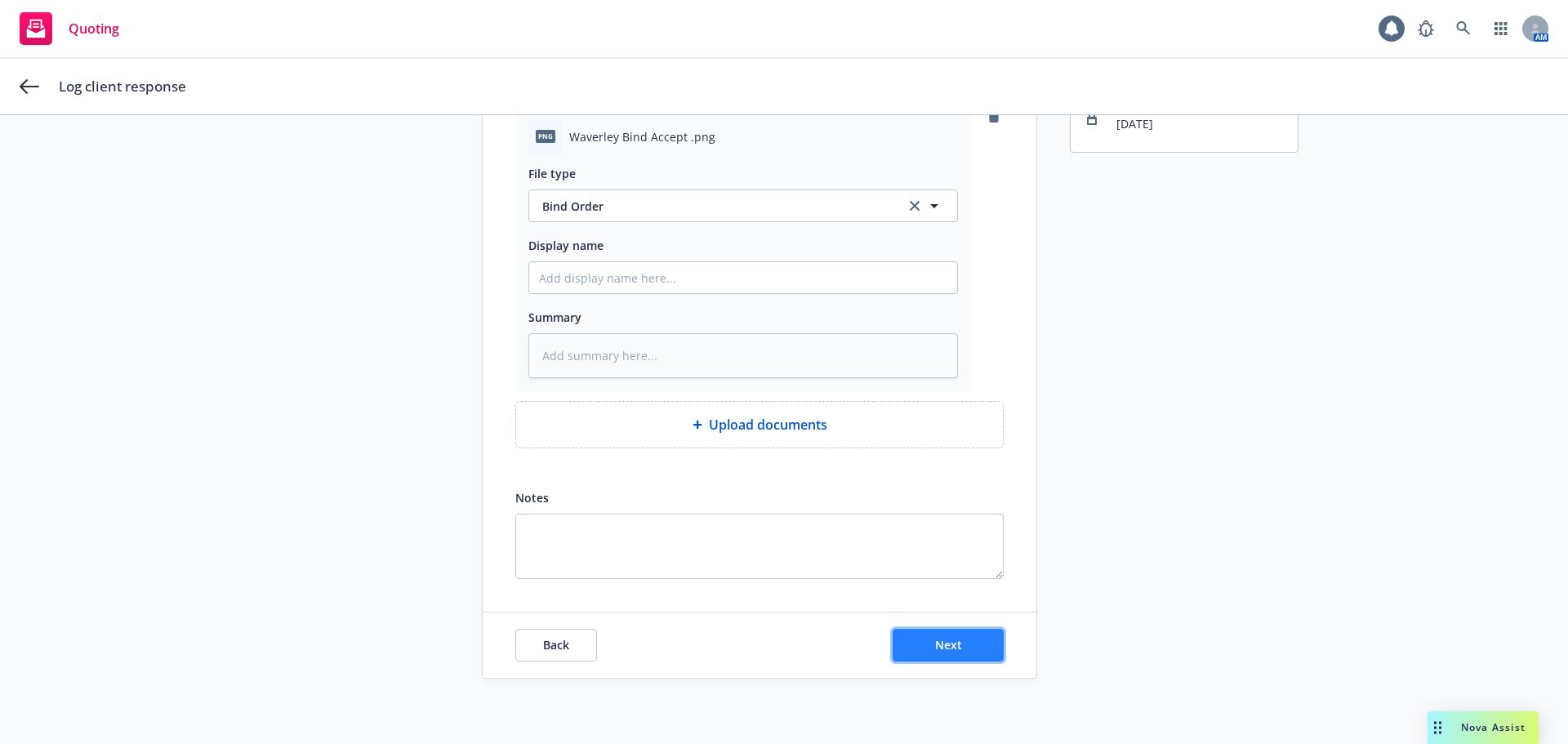
click at [924, 637] on button "Next" at bounding box center [948, 645] width 112 height 33
type textarea "x"
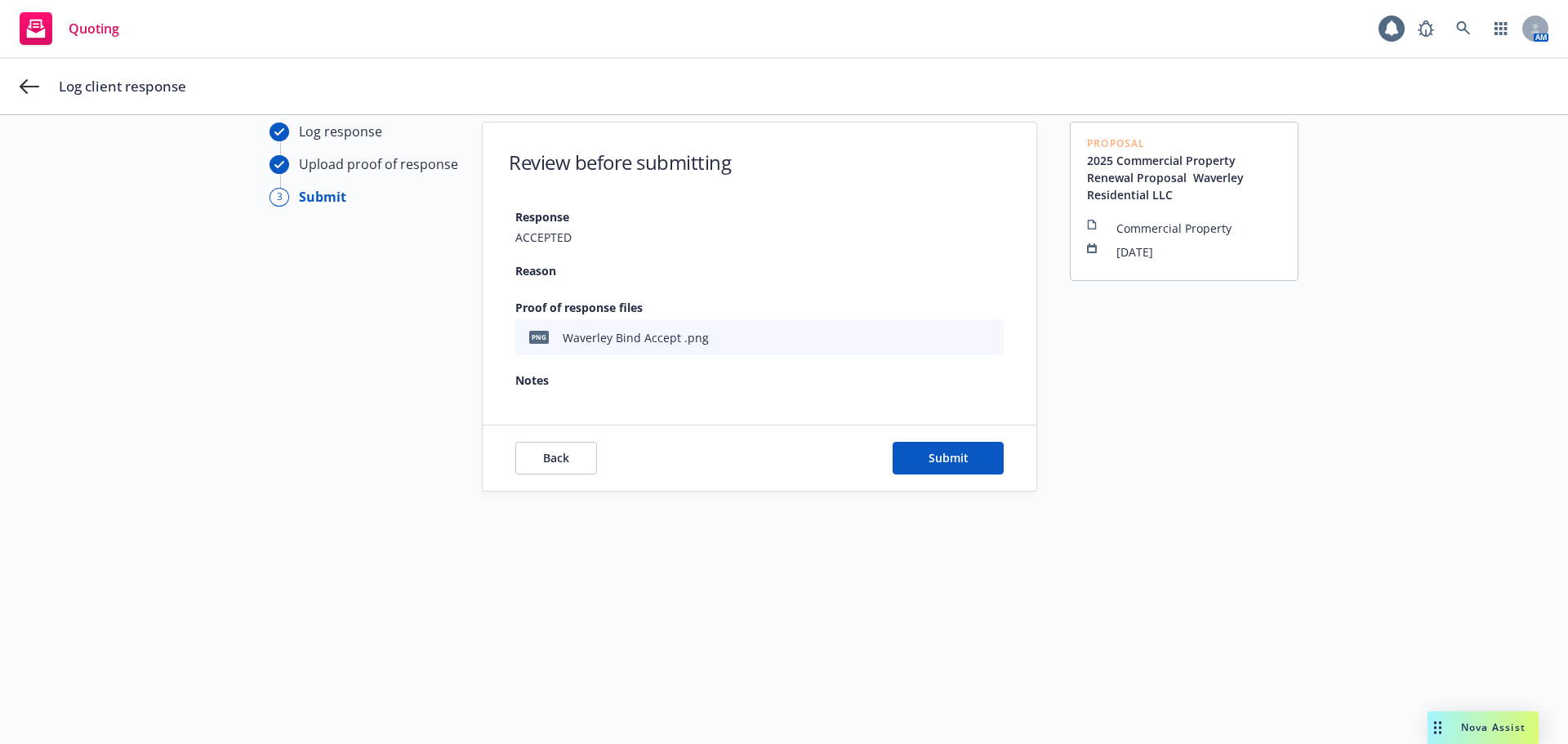
click at [935, 434] on div "Back Submit" at bounding box center [759, 458] width 554 height 65
click at [929, 459] on span "Submit" at bounding box center [949, 458] width 40 height 15
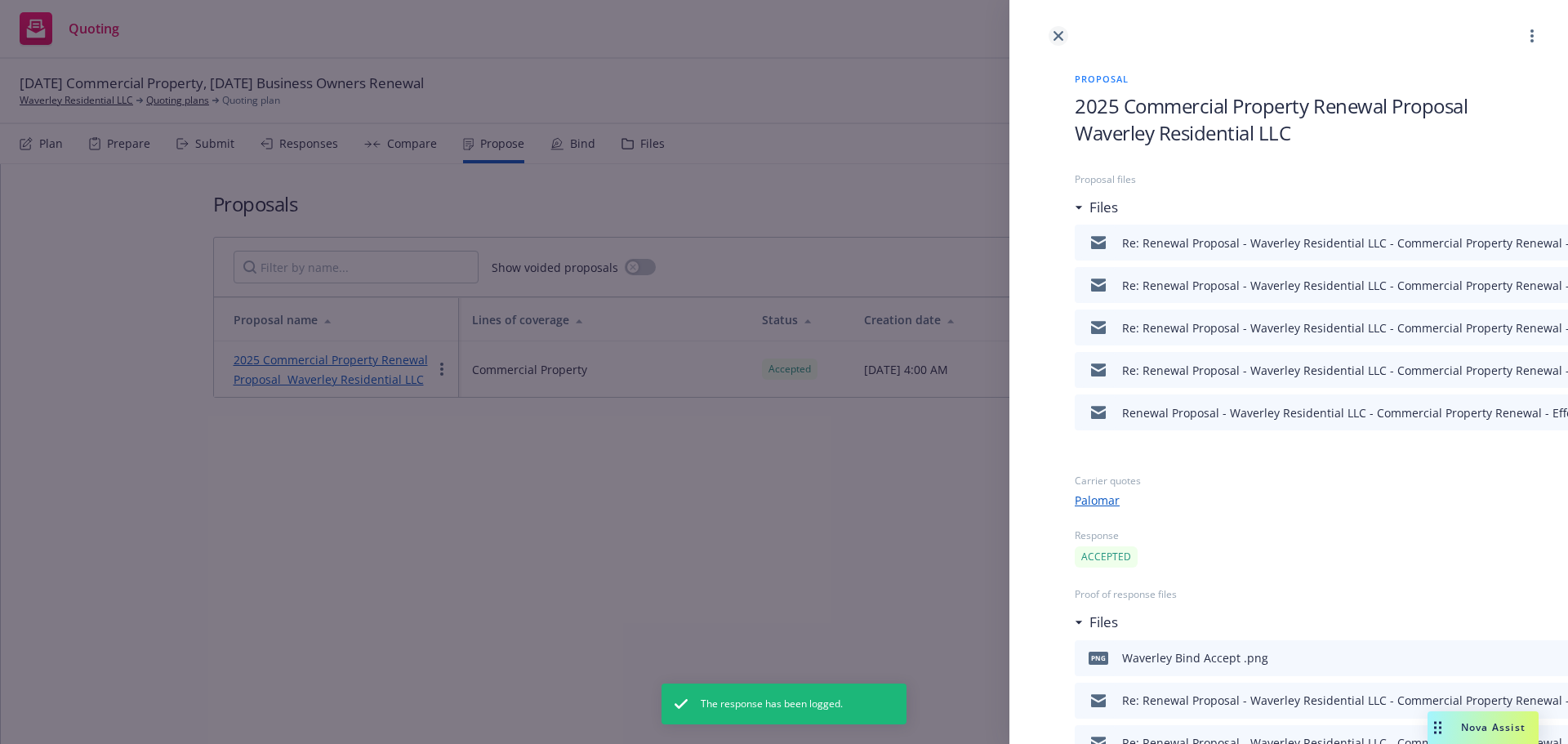
click at [1054, 31] on icon "close" at bounding box center [1058, 36] width 10 height 10
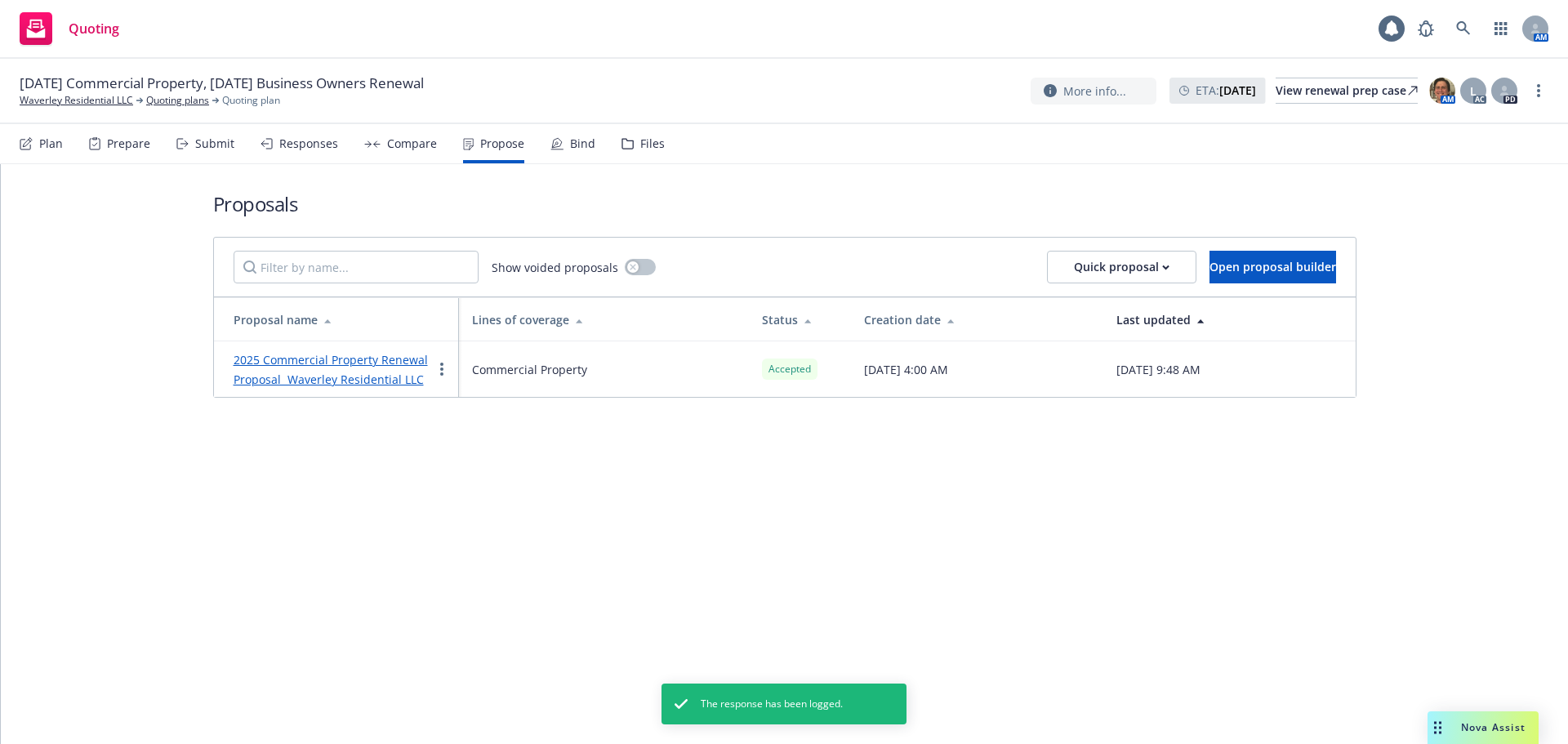
click at [570, 139] on div "Bind" at bounding box center [583, 144] width 25 height 13
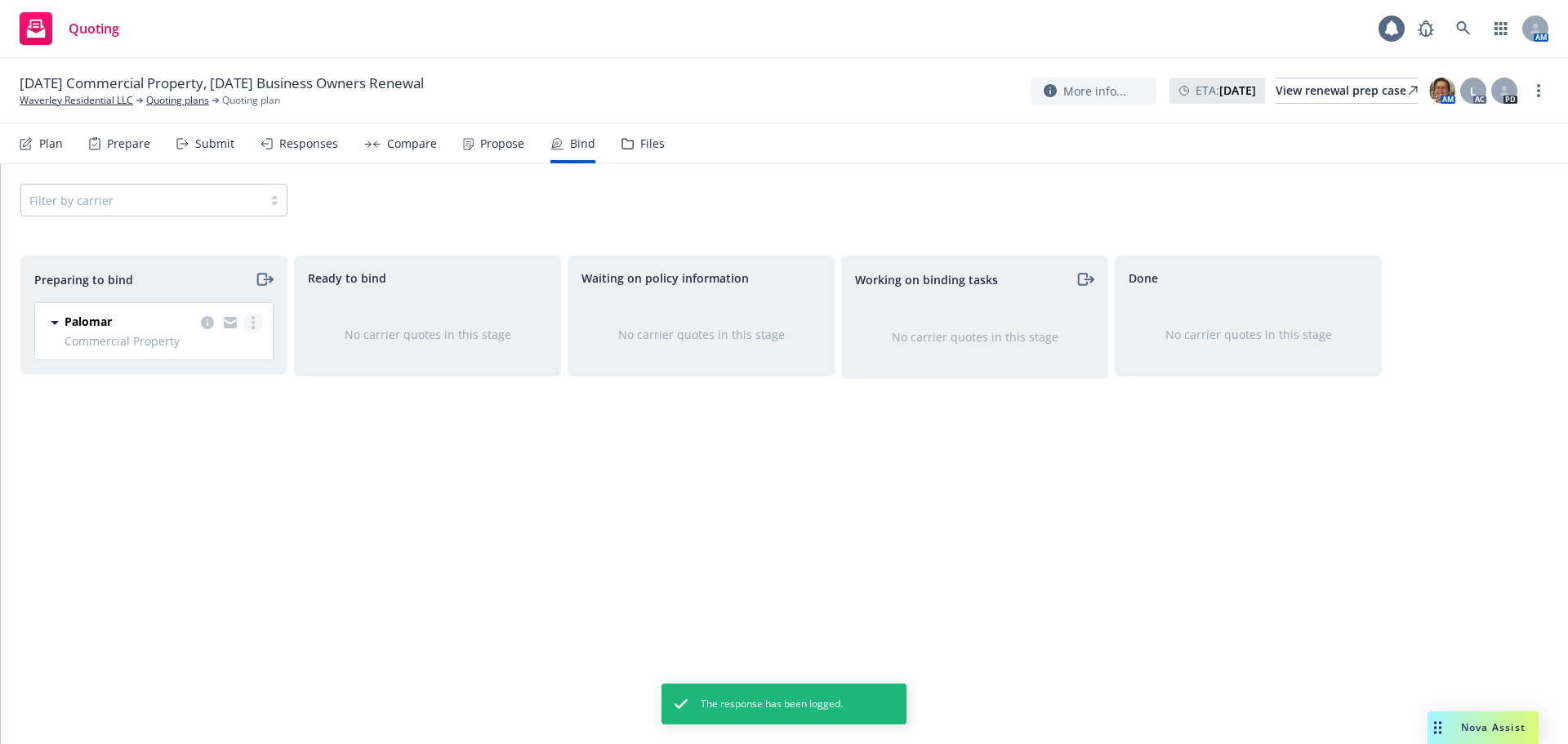
click at [246, 318] on link "more" at bounding box center [253, 322] width 19 height 19
click at [238, 350] on span "Complete preparation" at bounding box center [182, 356] width 160 height 15
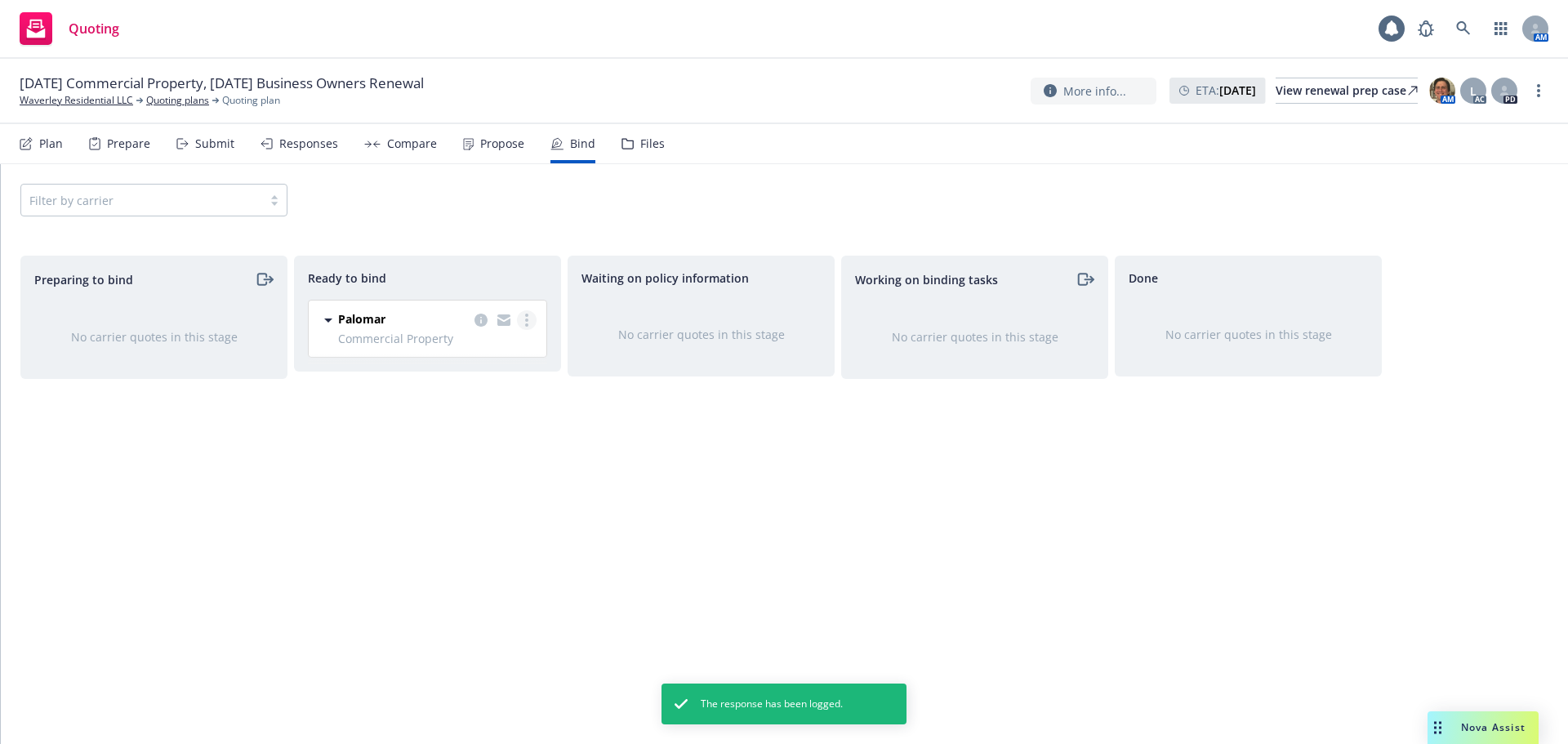
click at [523, 318] on link "more" at bounding box center [527, 320] width 19 height 19
click at [458, 350] on span "Log bind order" at bounding box center [447, 353] width 120 height 15
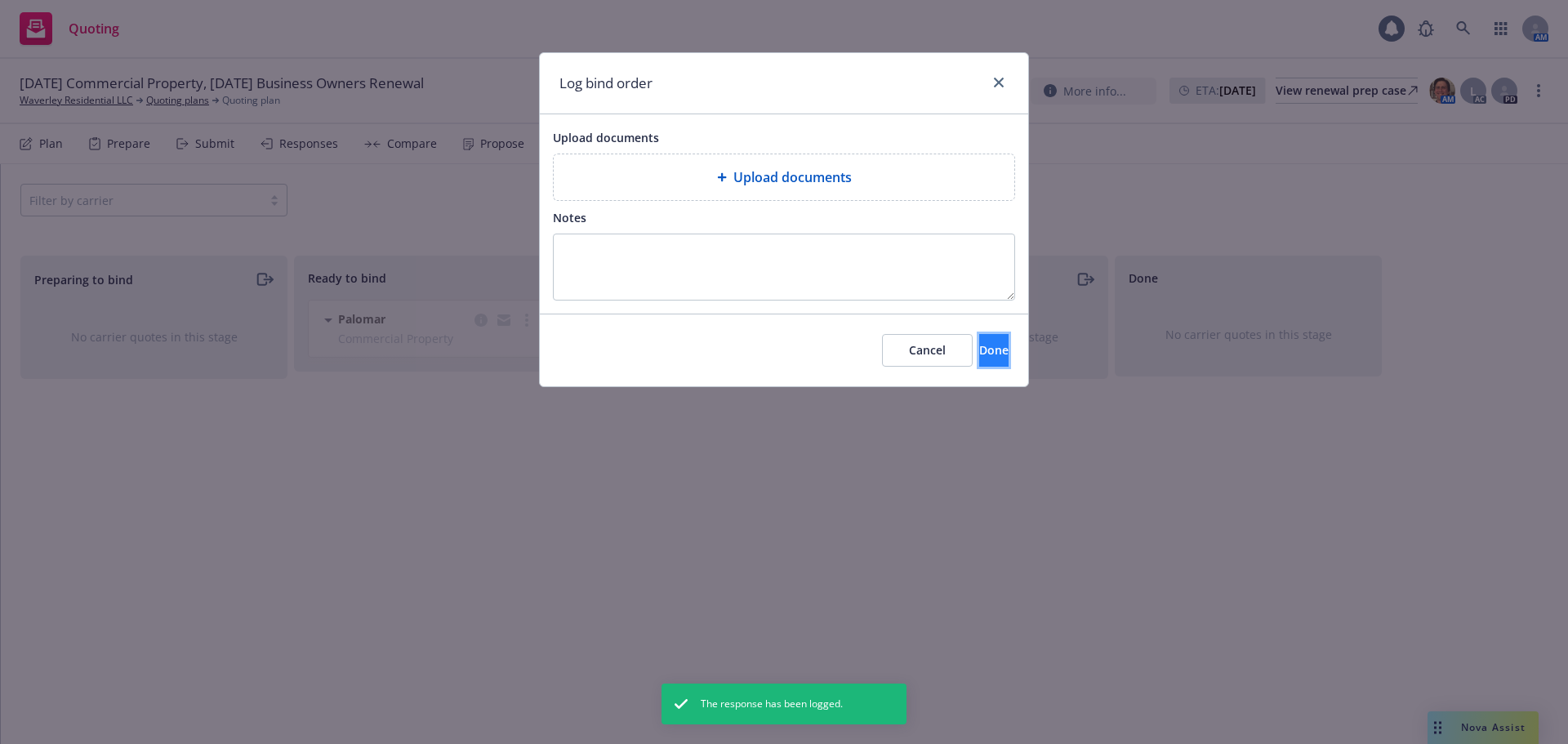
click at [979, 349] on button "Done" at bounding box center [993, 350] width 30 height 33
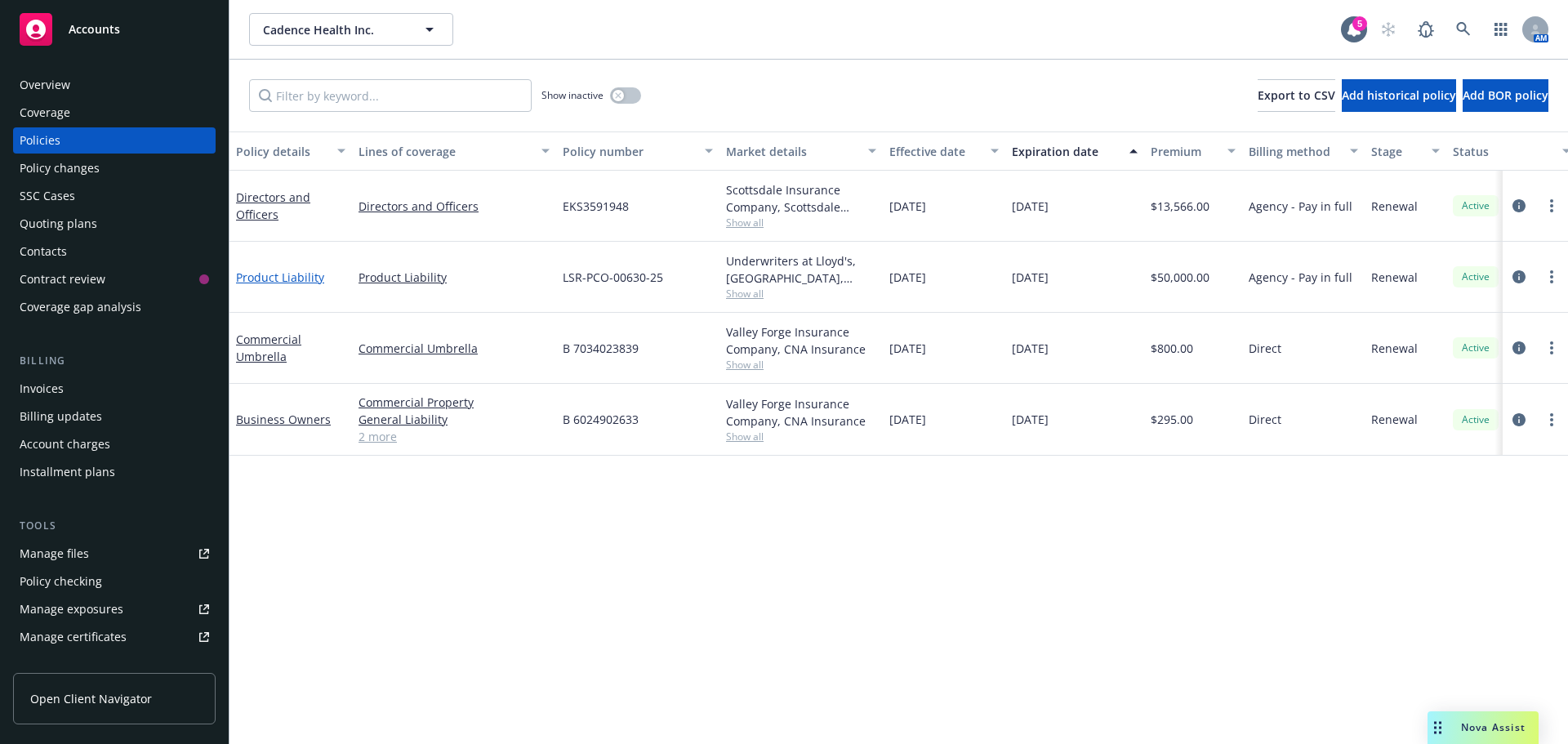
click at [295, 278] on link "Product Liability" at bounding box center [280, 277] width 88 height 15
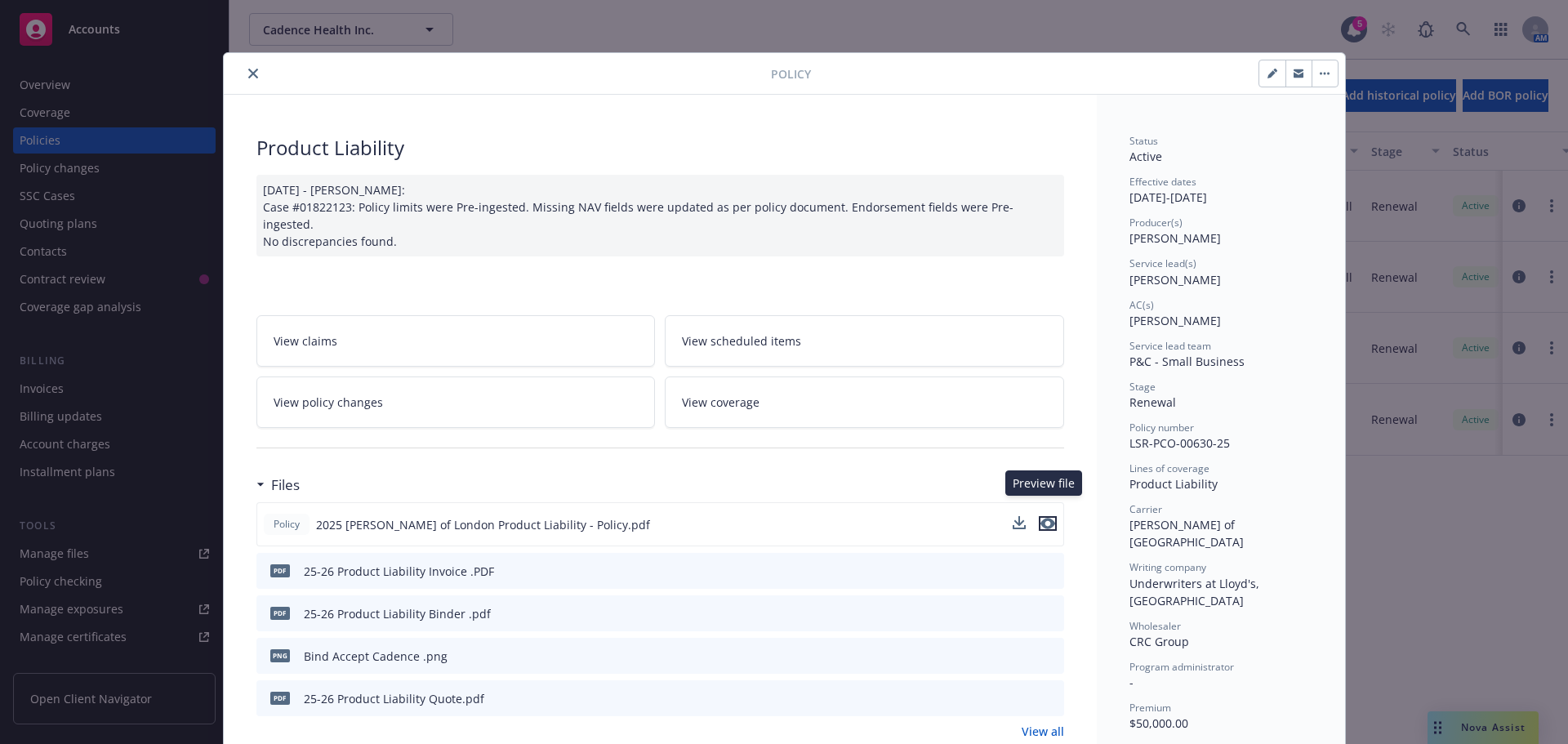
click at [1047, 517] on icon "preview file" at bounding box center [1047, 523] width 14 height 12
click at [1055, 480] on icon "button" at bounding box center [1058, 485] width 12 height 12
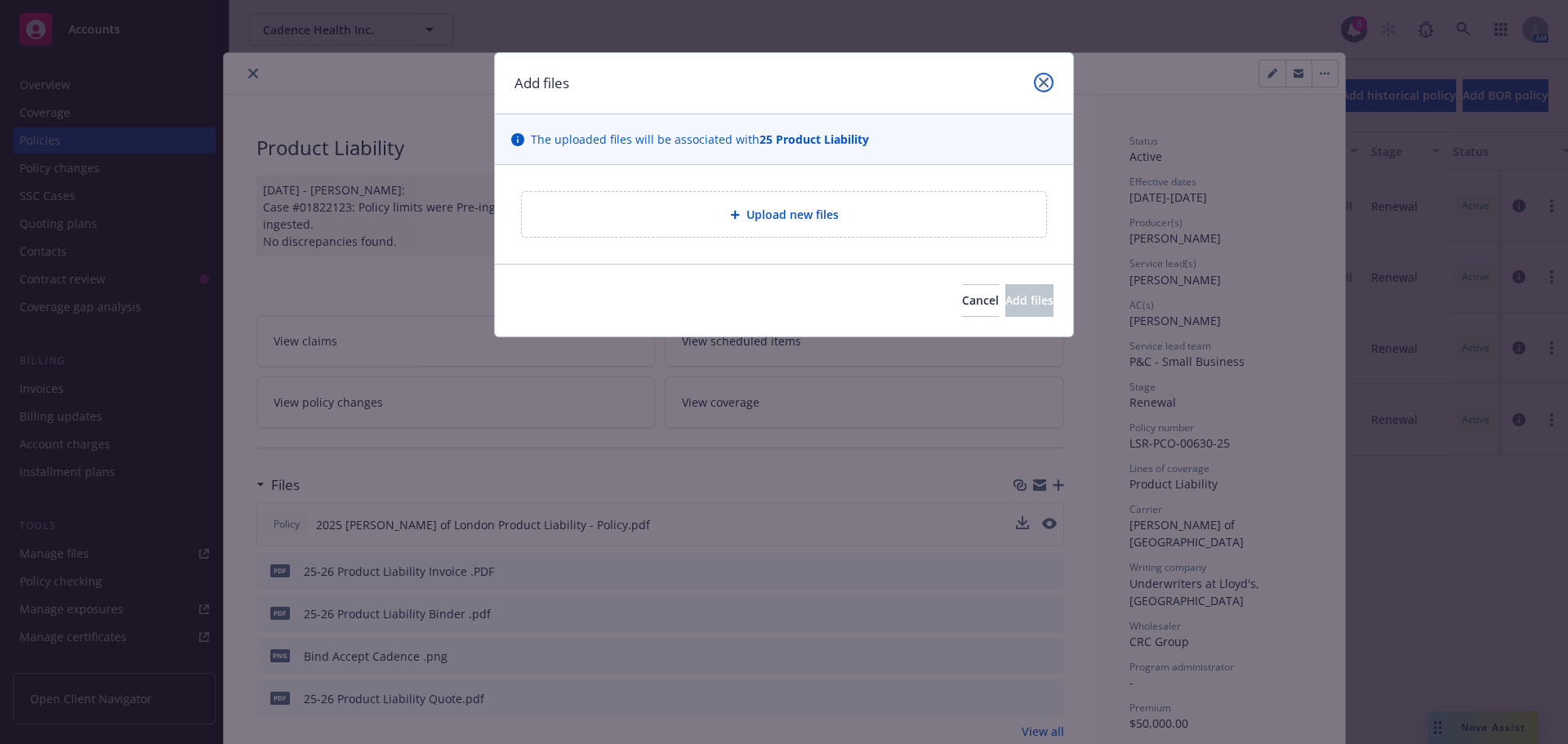
click at [1046, 80] on icon "close" at bounding box center [1043, 83] width 10 height 10
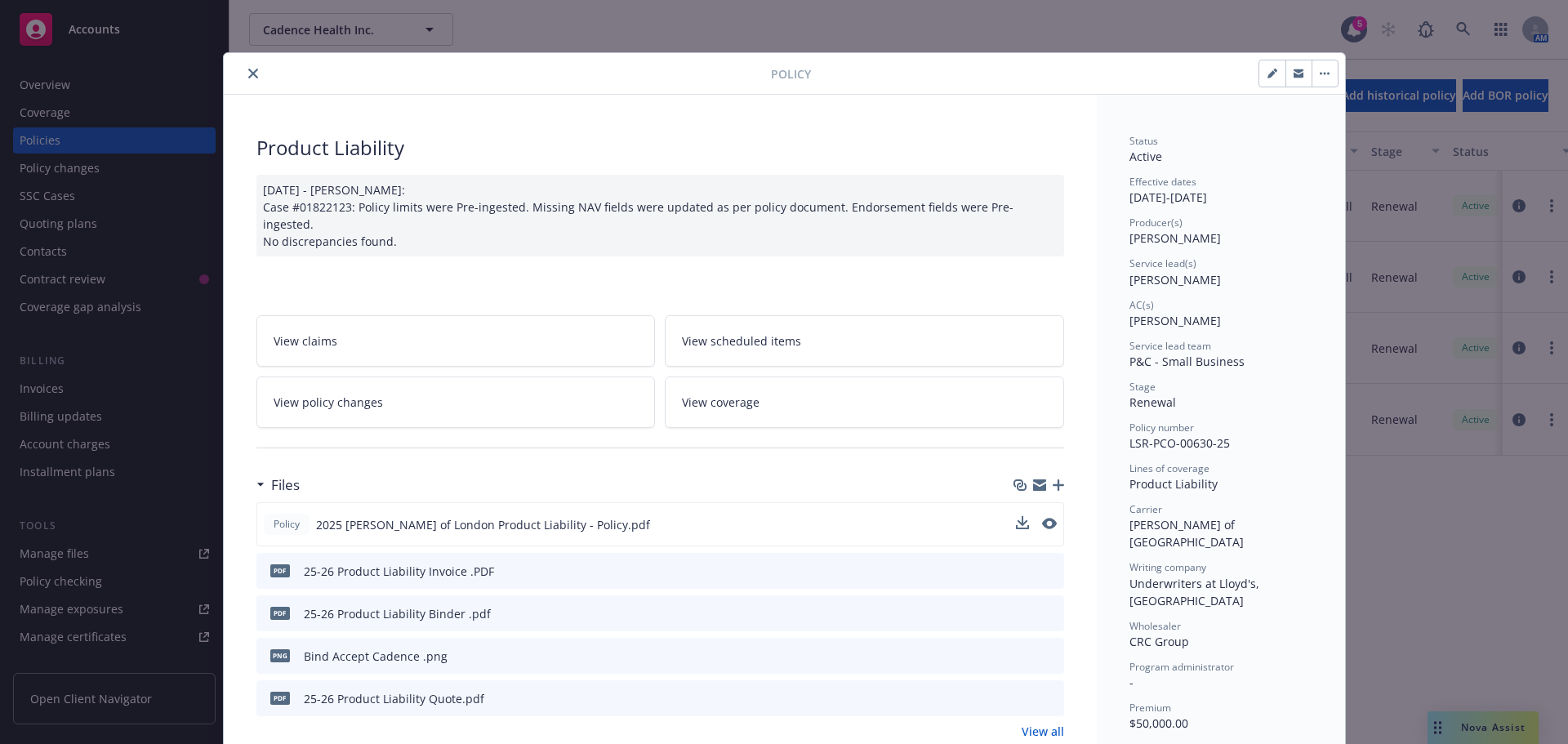
click at [1040, 723] on link "View all" at bounding box center [1042, 732] width 42 height 17
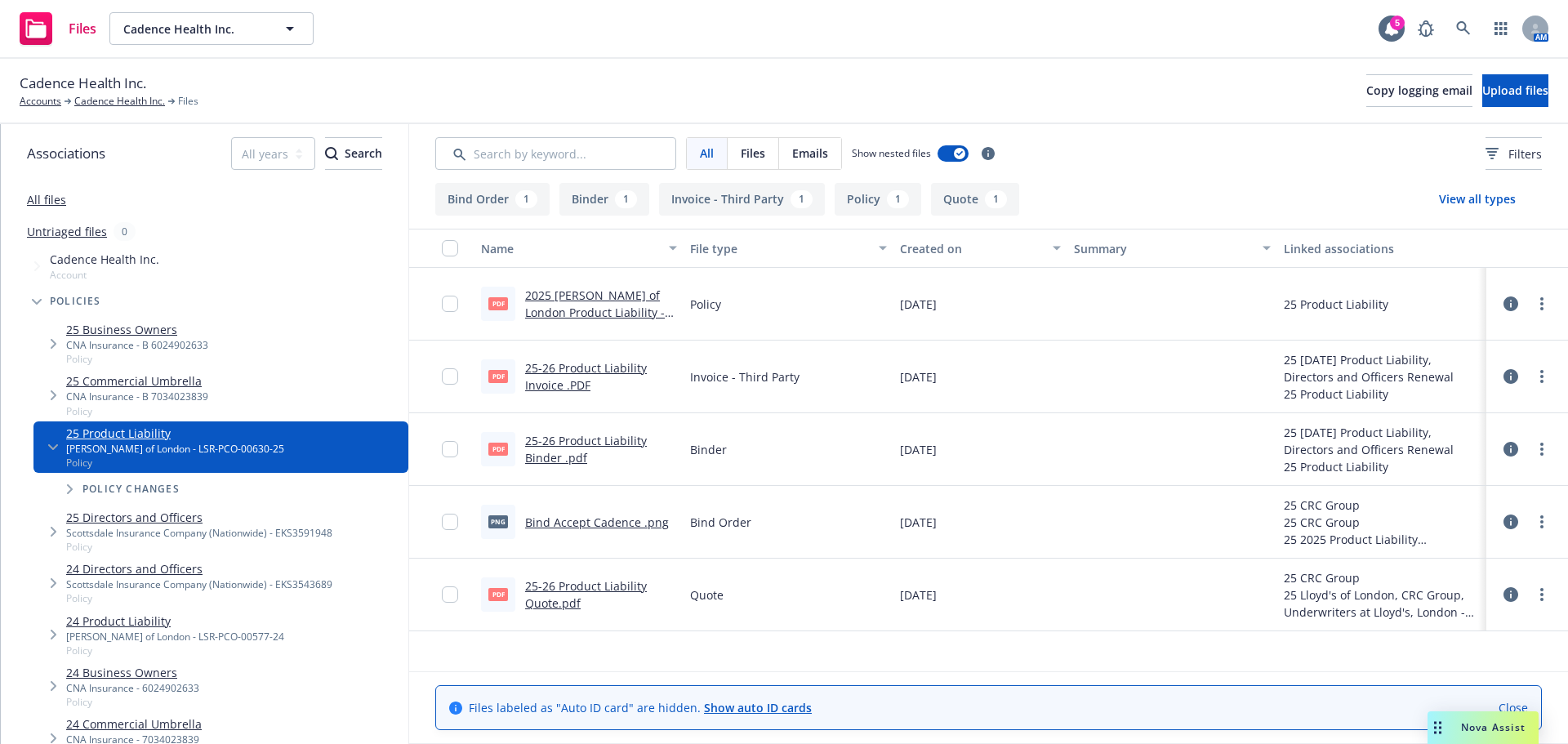
click at [1509, 587] on icon at bounding box center [1510, 594] width 14 height 14
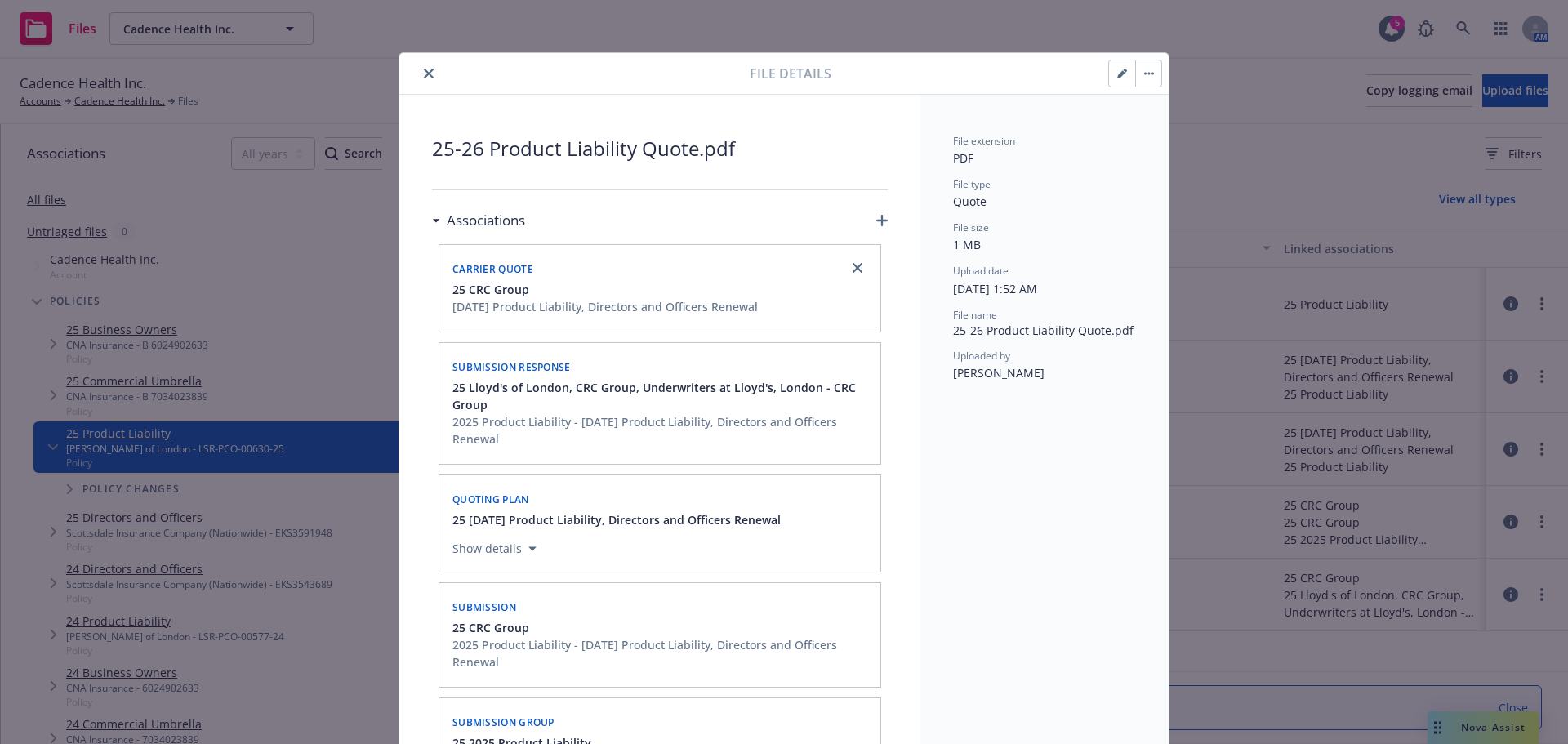
click at [419, 73] on button "close" at bounding box center [429, 73] width 19 height 19
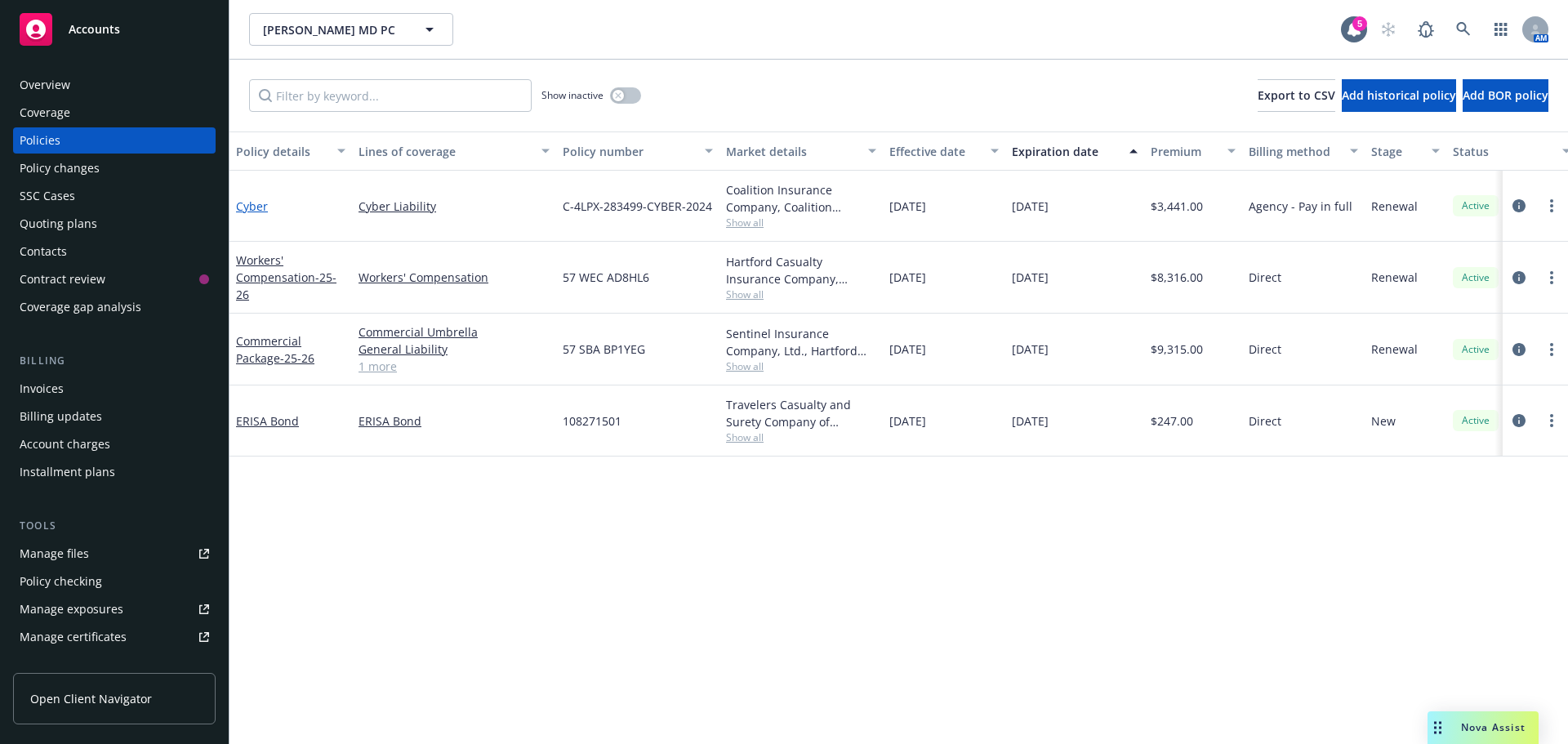
click at [261, 212] on link "Cyber" at bounding box center [251, 206] width 32 height 15
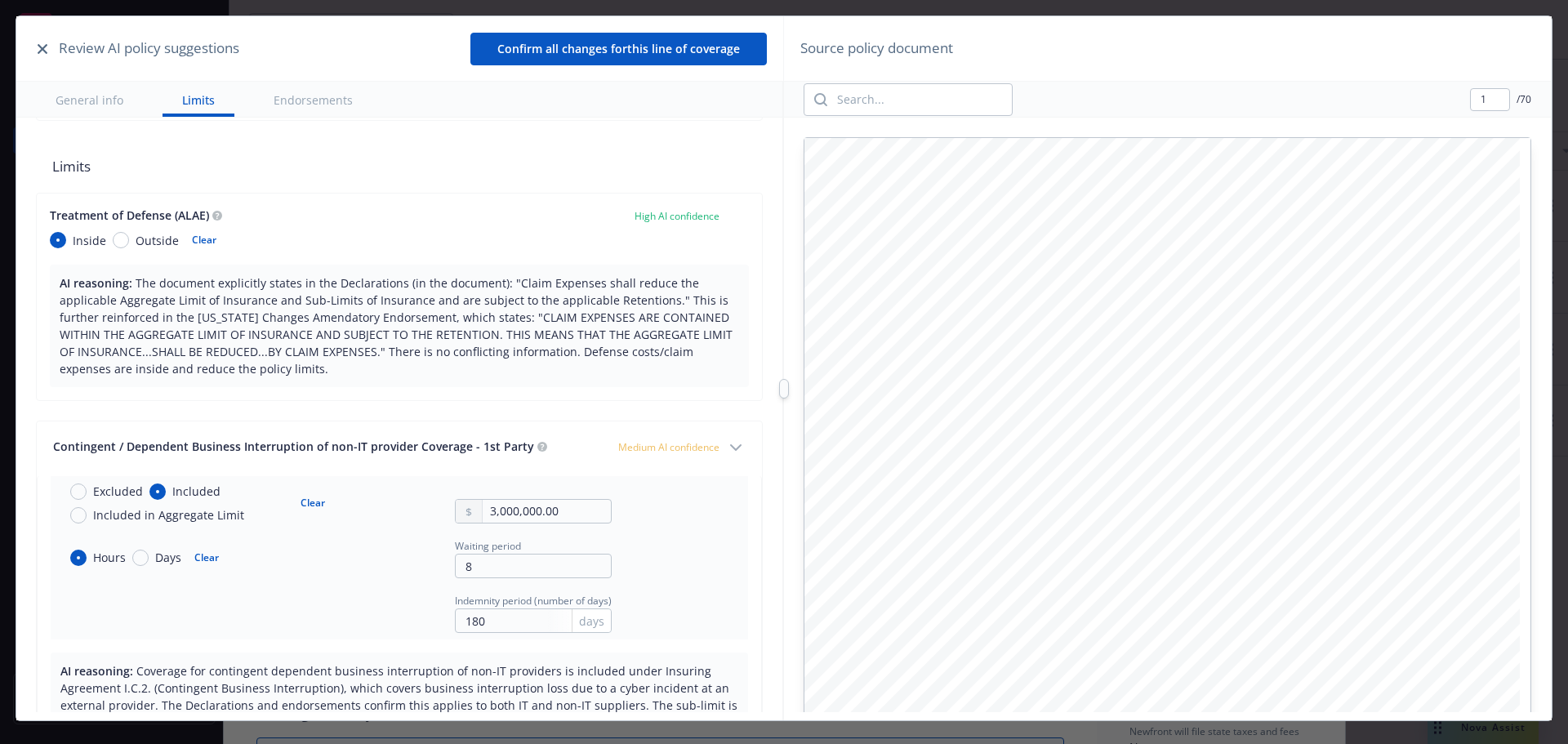
scroll to position [898, 0]
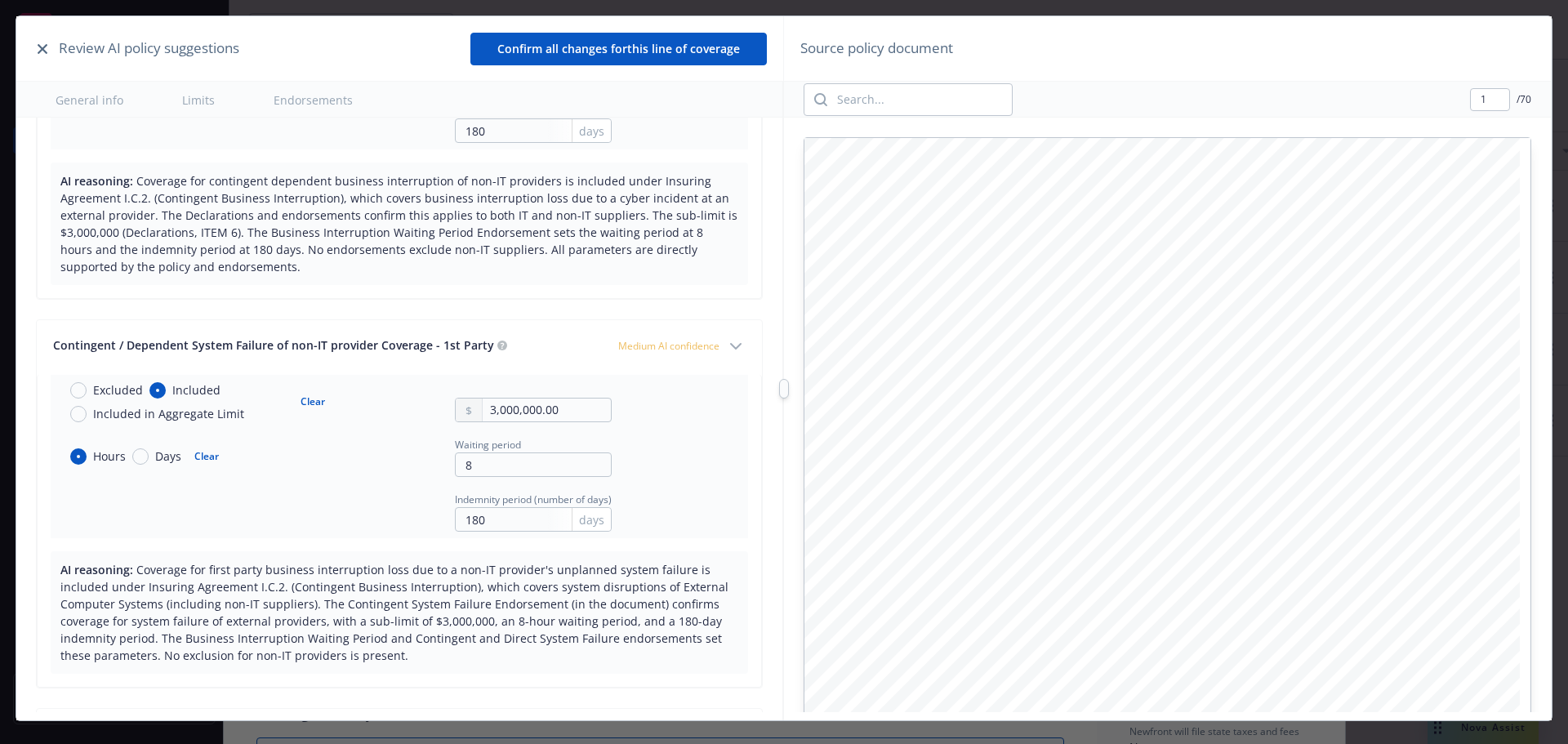
click at [49, 52] on div "Review AI policy suggestions" at bounding box center [136, 48] width 207 height 21
click at [38, 48] on icon "button" at bounding box center [42, 49] width 10 height 10
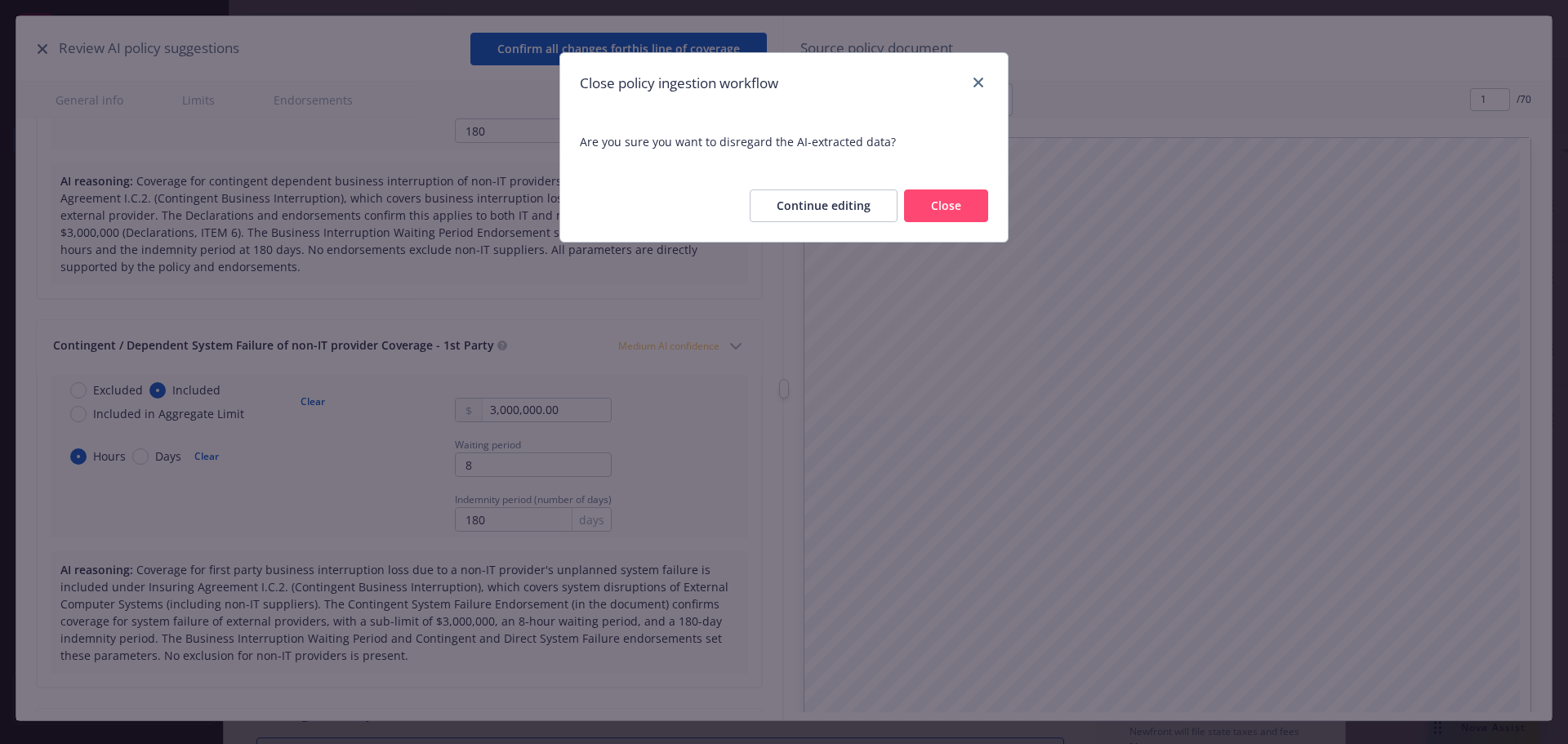
click at [922, 205] on button "Close" at bounding box center [945, 206] width 84 height 33
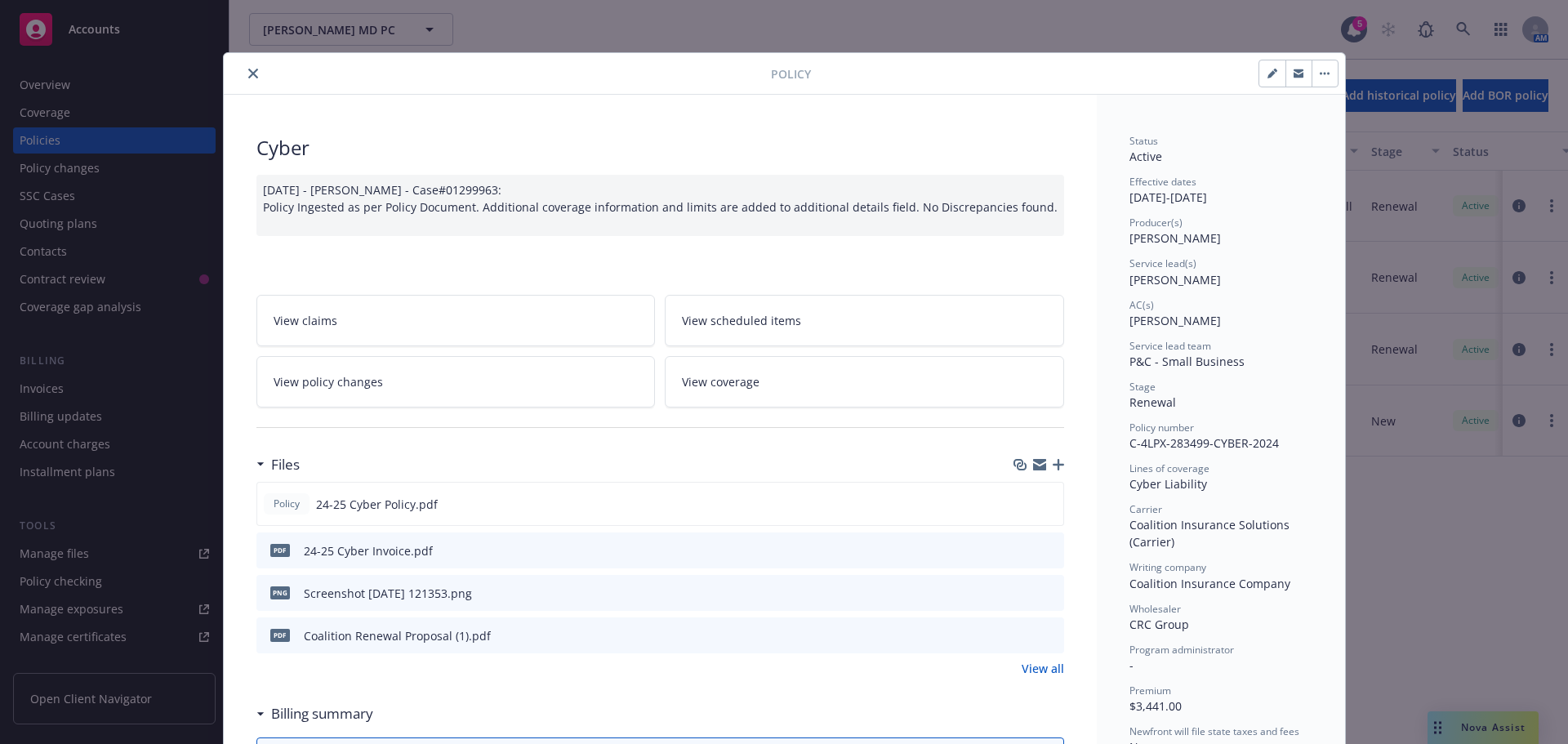
click at [1015, 553] on icon "download file" at bounding box center [1022, 550] width 13 height 13
click at [1014, 507] on icon "download file" at bounding box center [1021, 503] width 13 height 13
click at [513, 15] on div "Policy Cyber 10/15/2024 - Srilakshmi Netela - Case#01299963: Policy Ingested as…" at bounding box center [784, 372] width 1568 height 744
click at [243, 67] on button "close" at bounding box center [253, 73] width 19 height 19
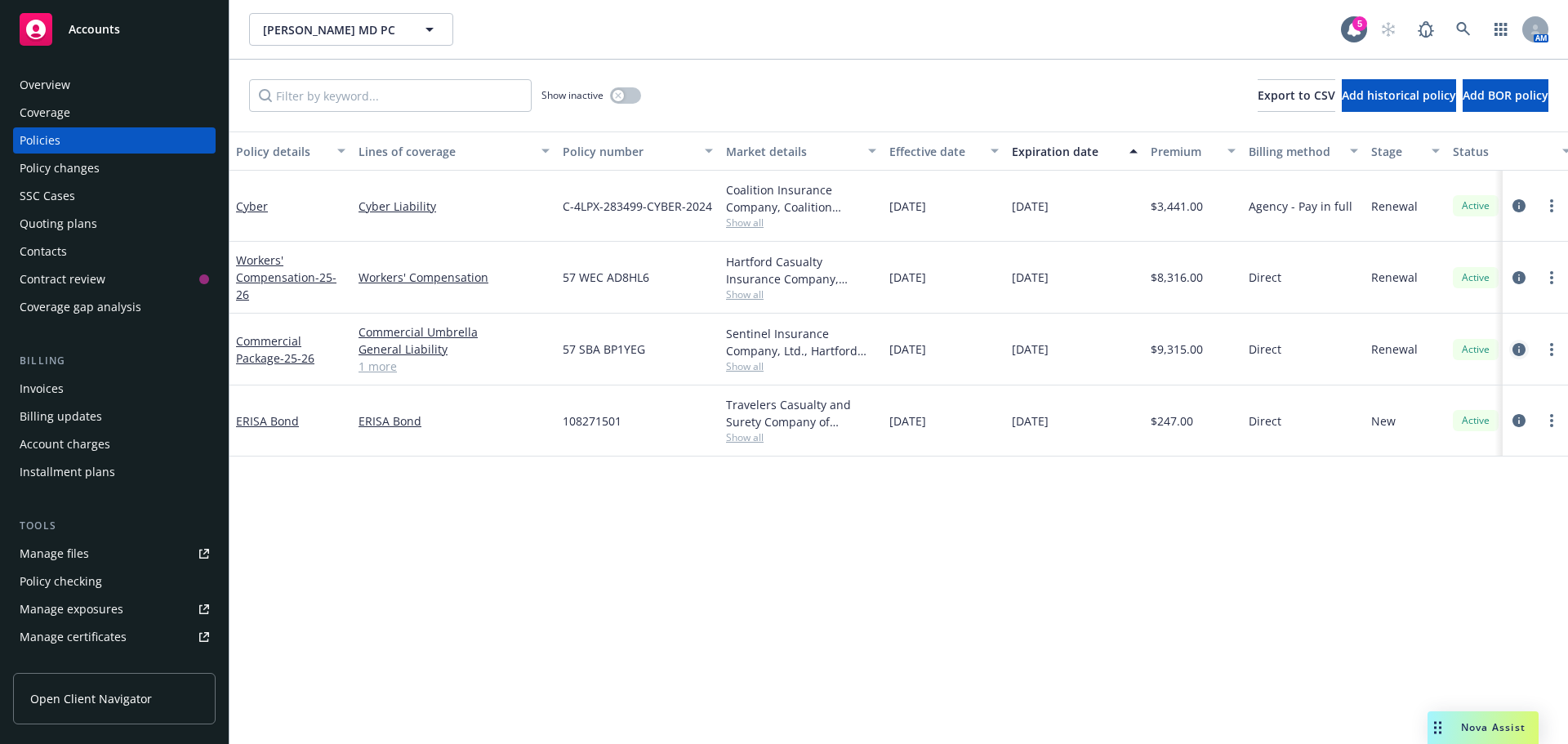
click at [1514, 350] on icon "circleInformation" at bounding box center [1519, 350] width 13 height 13
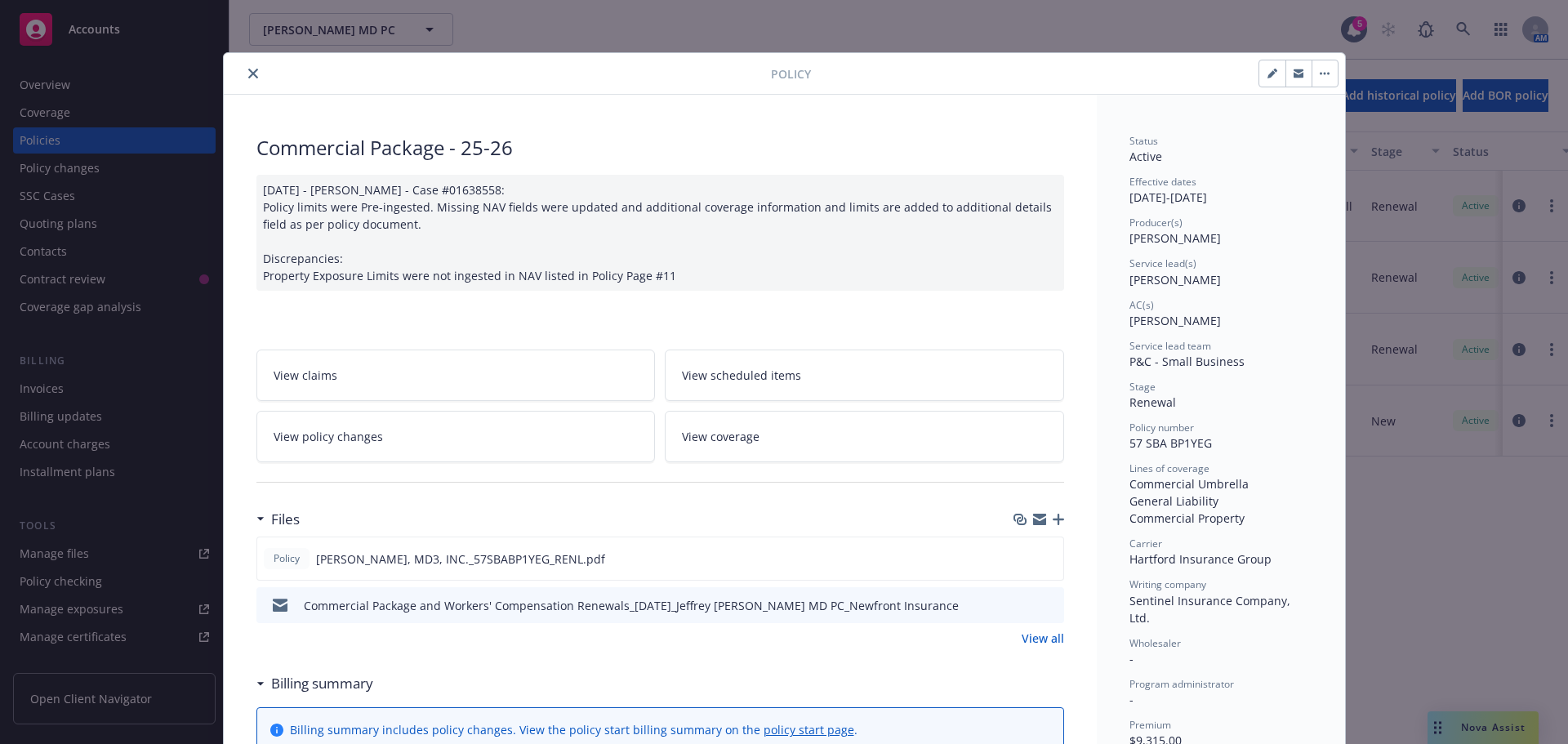
click at [1267, 77] on icon "button" at bounding box center [1271, 74] width 8 height 8
select select "RENEWAL"
select select "12"
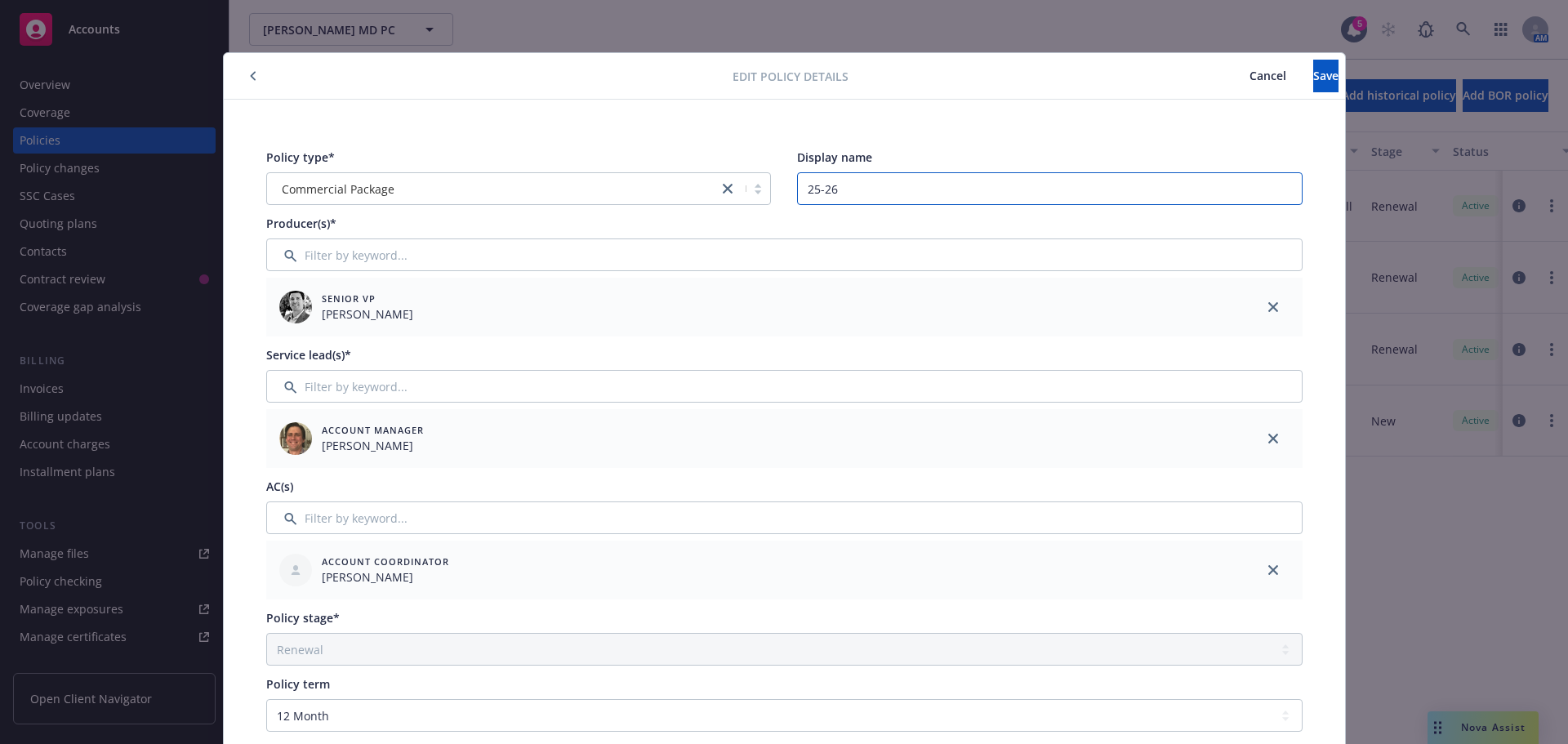
drag, startPoint x: 862, startPoint y: 187, endPoint x: 660, endPoint y: 197, distance: 202.2
click at [659, 205] on div "Policy type* Commercial Package Display name 25-26 Producer(s)* Senior VP Eric …" at bounding box center [784, 724] width 1056 height 1172
click at [1313, 88] on button "Save" at bounding box center [1326, 76] width 25 height 33
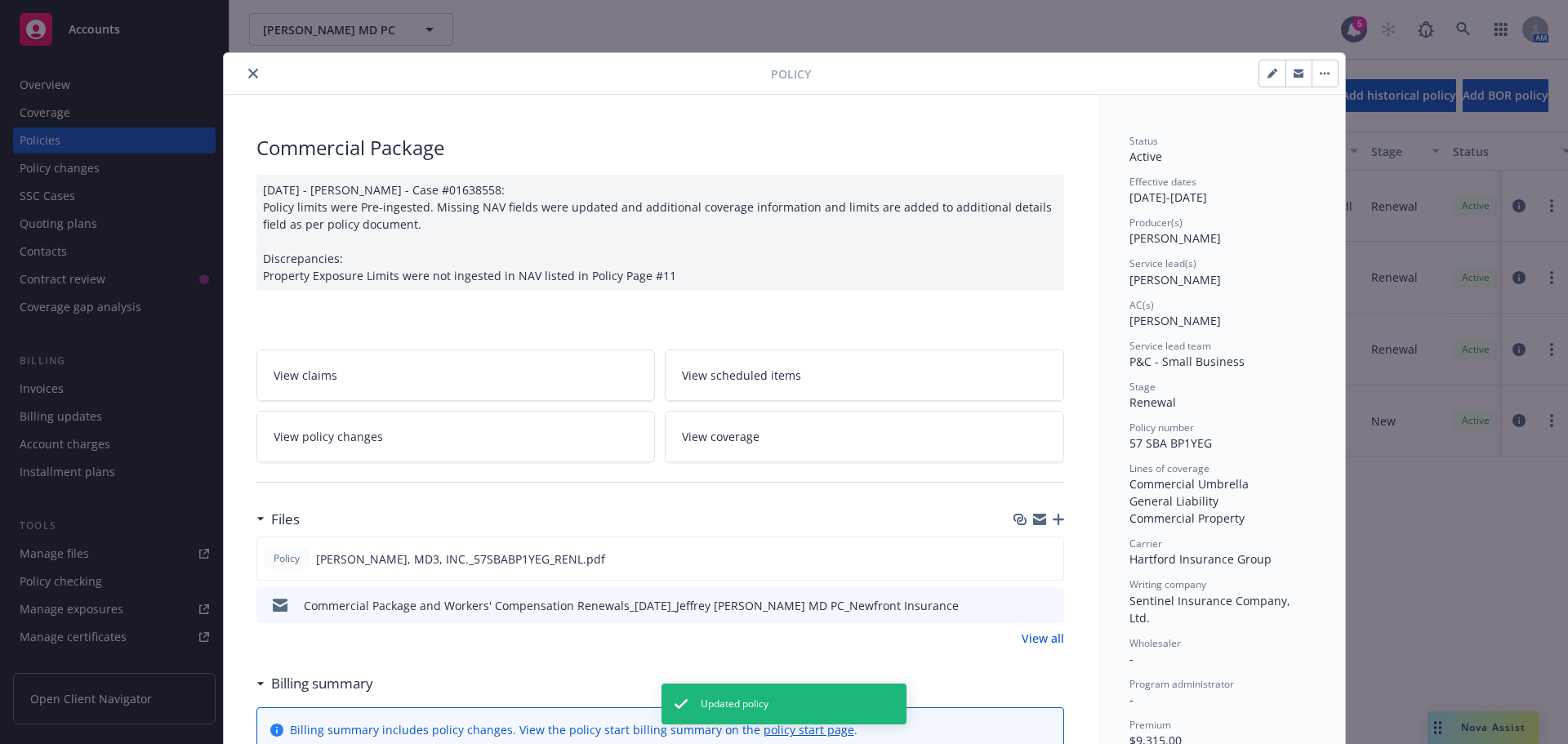
click at [248, 78] on icon "close" at bounding box center [253, 73] width 10 height 10
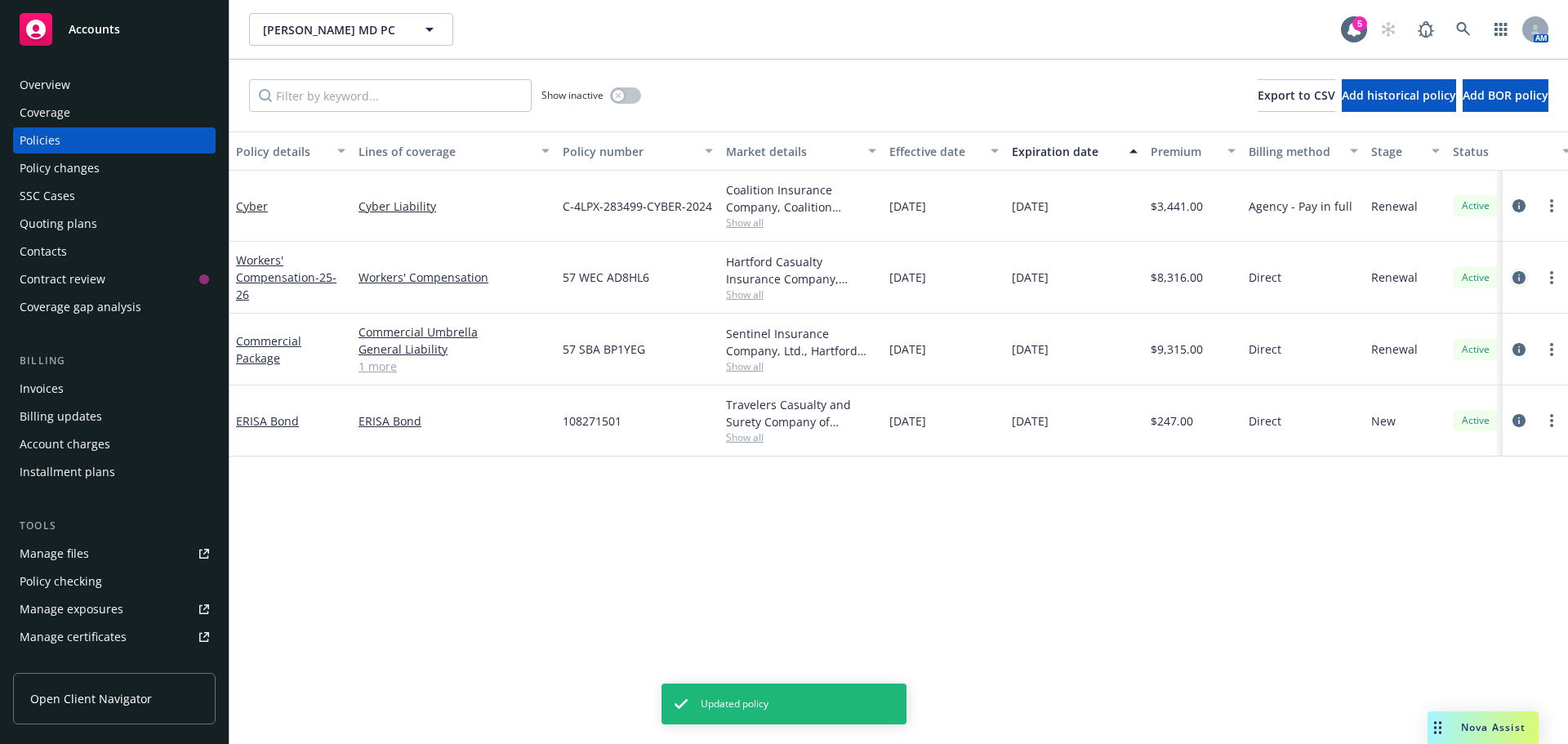
click at [1514, 274] on icon "circleInformation" at bounding box center [1519, 278] width 13 height 13
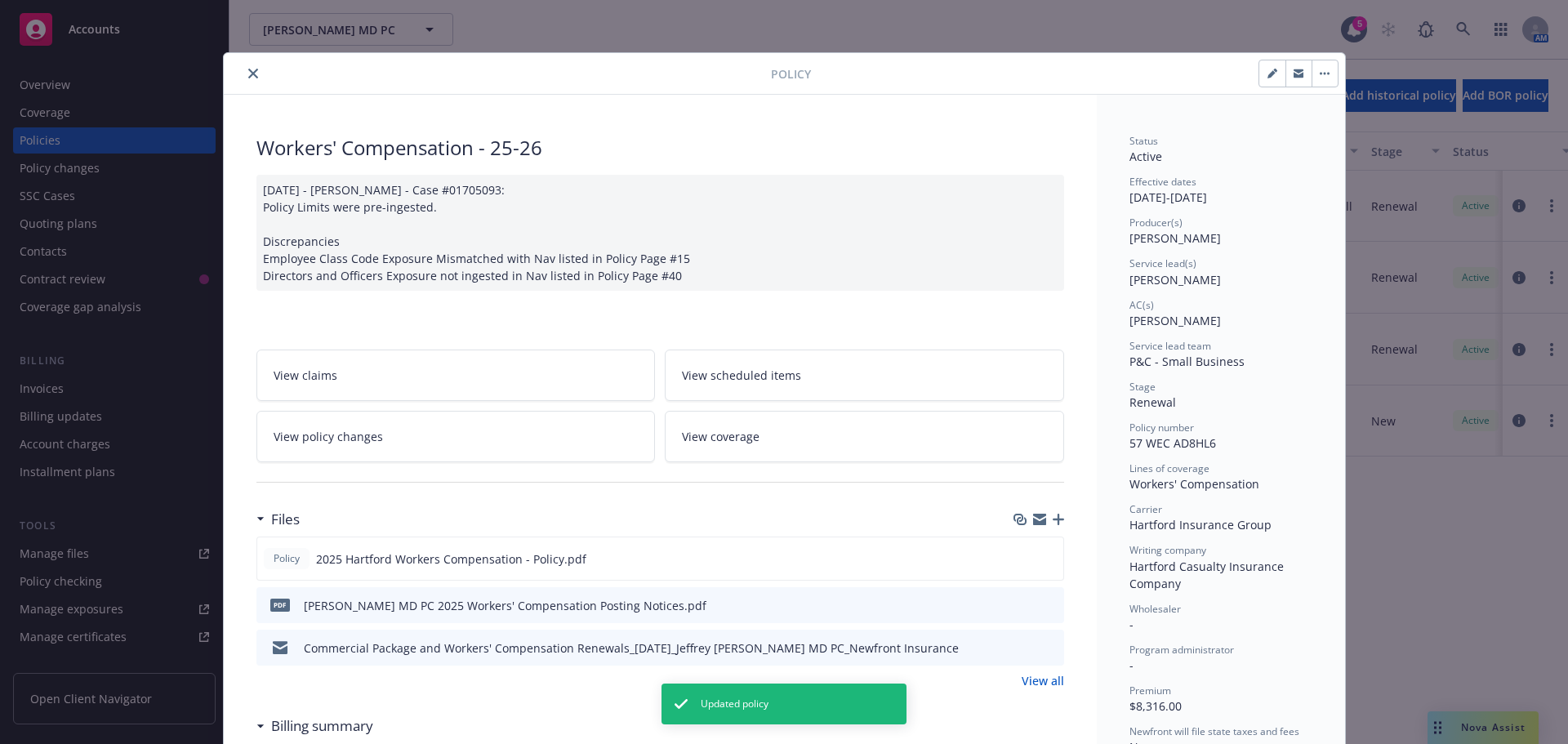
click at [1262, 79] on button "button" at bounding box center [1272, 73] width 26 height 26
select select "RENEWAL"
select select "12"
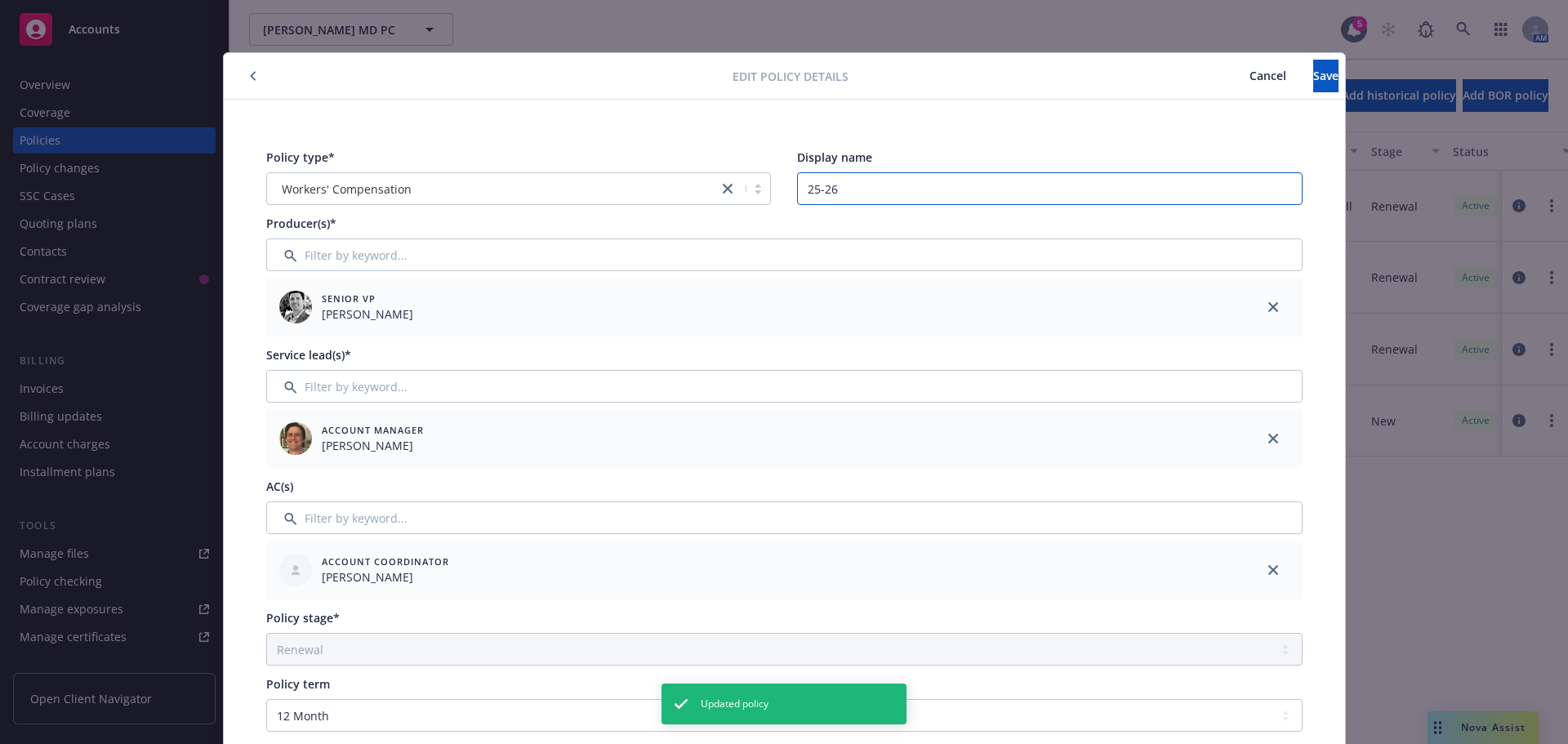
drag, startPoint x: 832, startPoint y: 189, endPoint x: 716, endPoint y: 165, distance: 118.5
click at [722, 167] on div "Policy type* Workers' Compensation Display name 25-26" at bounding box center [784, 177] width 1036 height 57
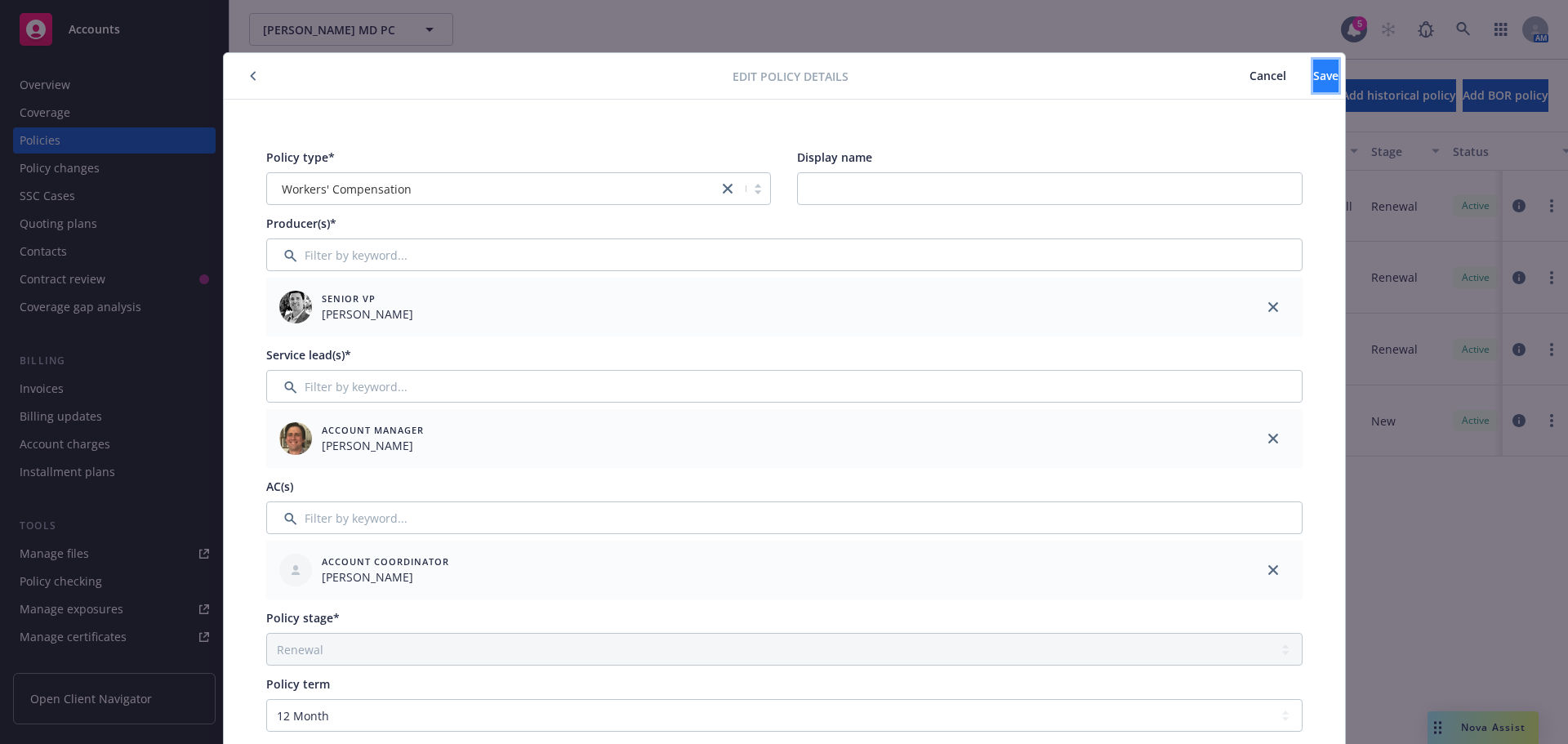
click at [1313, 77] on span "Save" at bounding box center [1326, 75] width 25 height 15
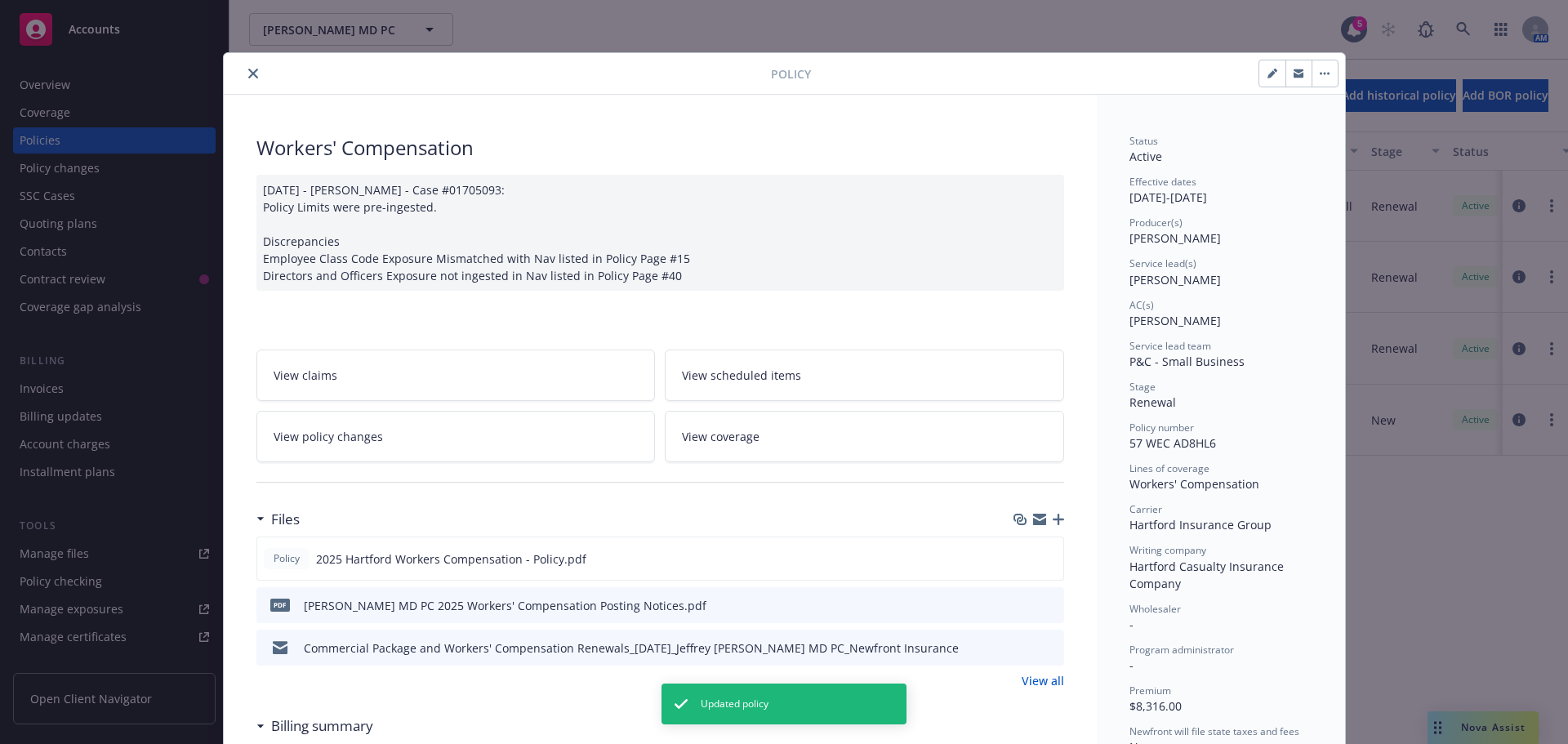
click at [246, 67] on button "close" at bounding box center [253, 73] width 19 height 19
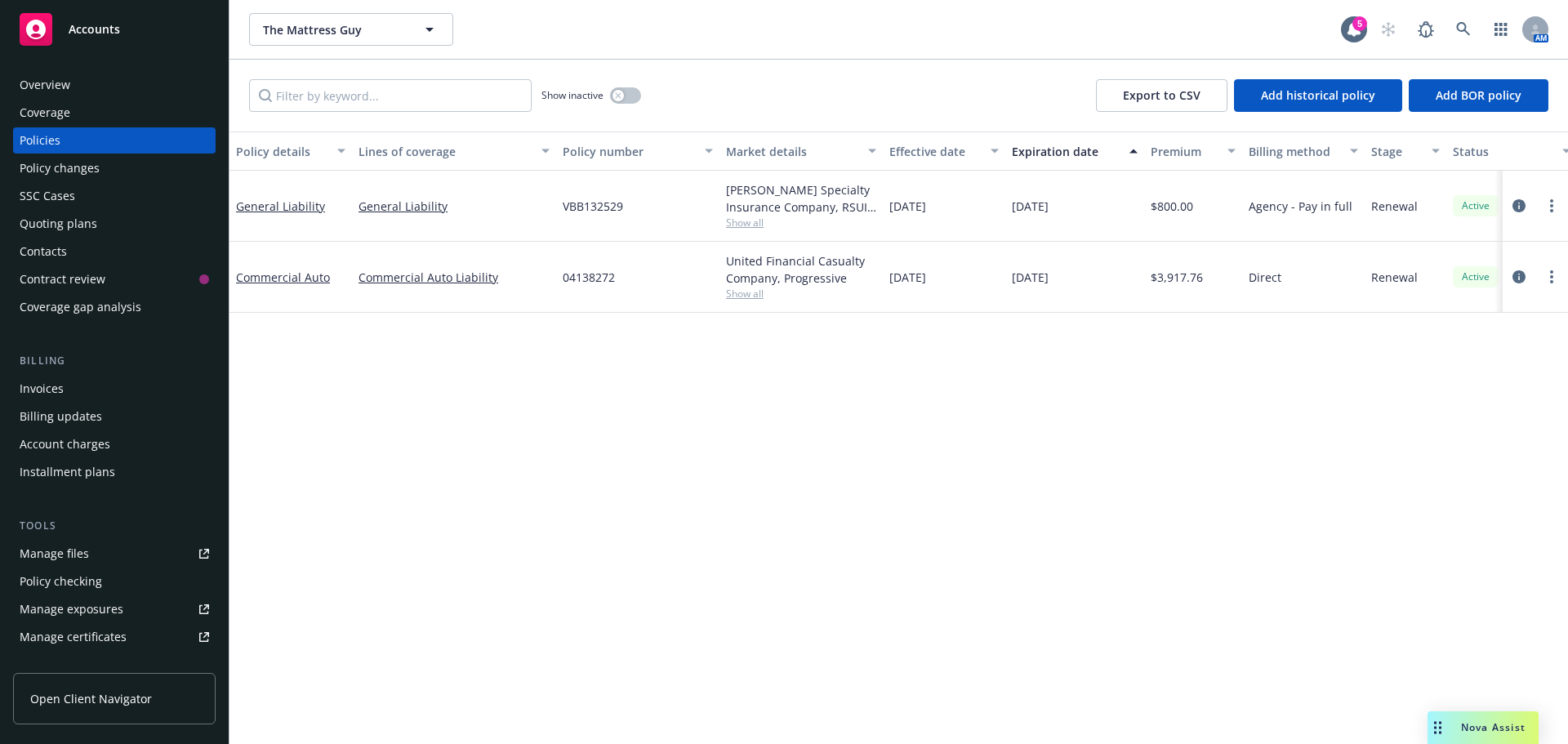
click at [52, 220] on div "Quoting plans" at bounding box center [58, 223] width 78 height 26
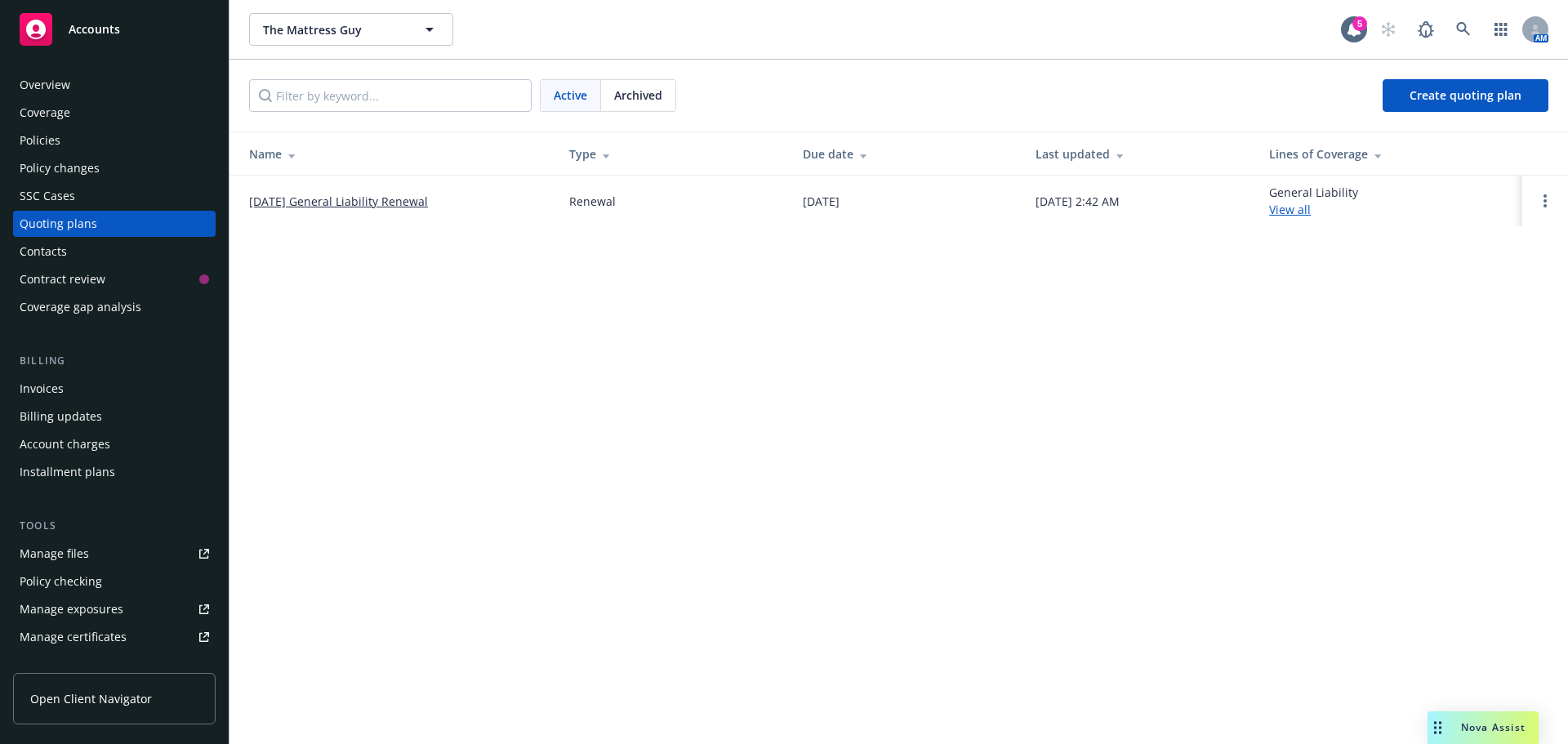
click at [350, 197] on link "[DATE] General Liability Renewal" at bounding box center [338, 201] width 179 height 17
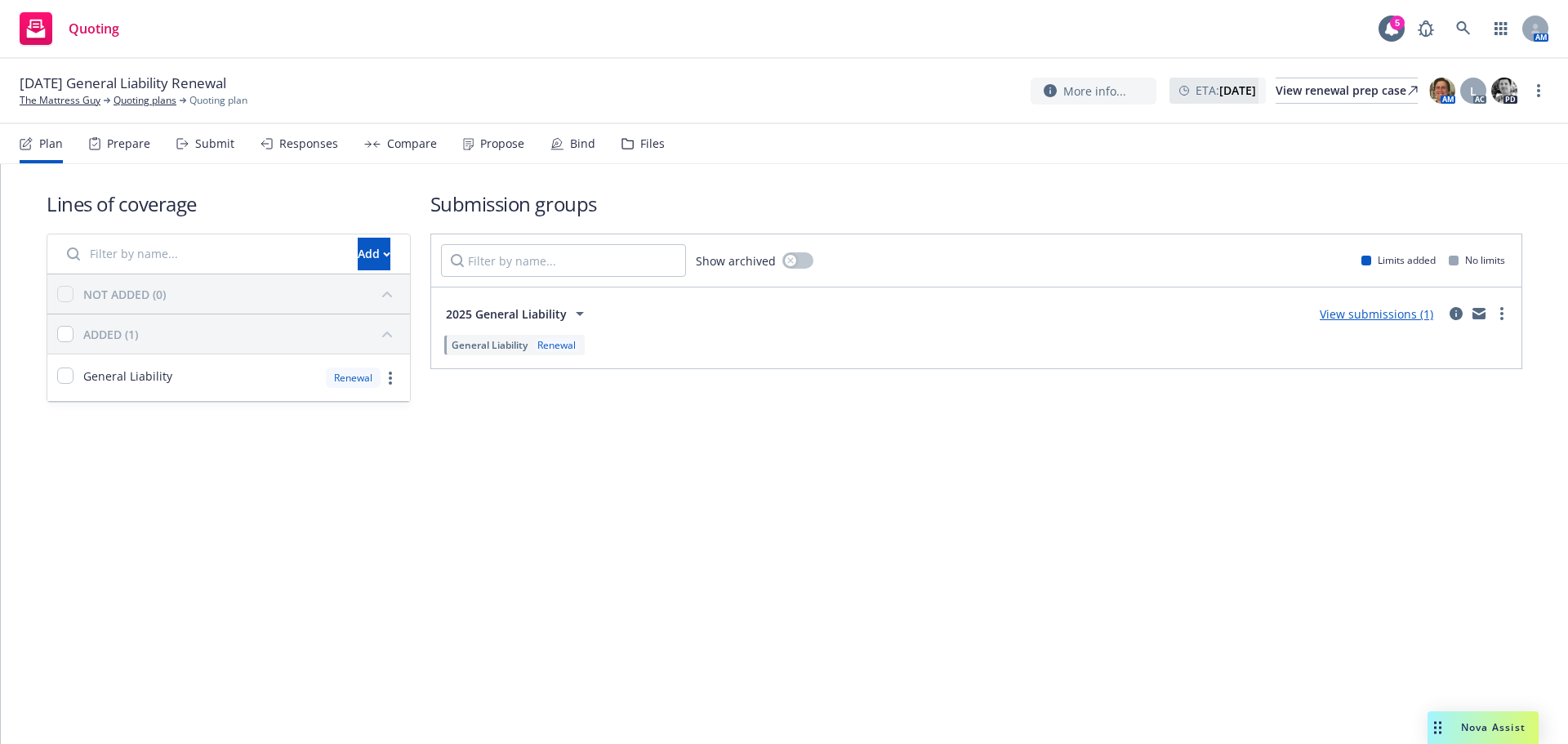
click at [484, 145] on div "Propose" at bounding box center [502, 144] width 44 height 13
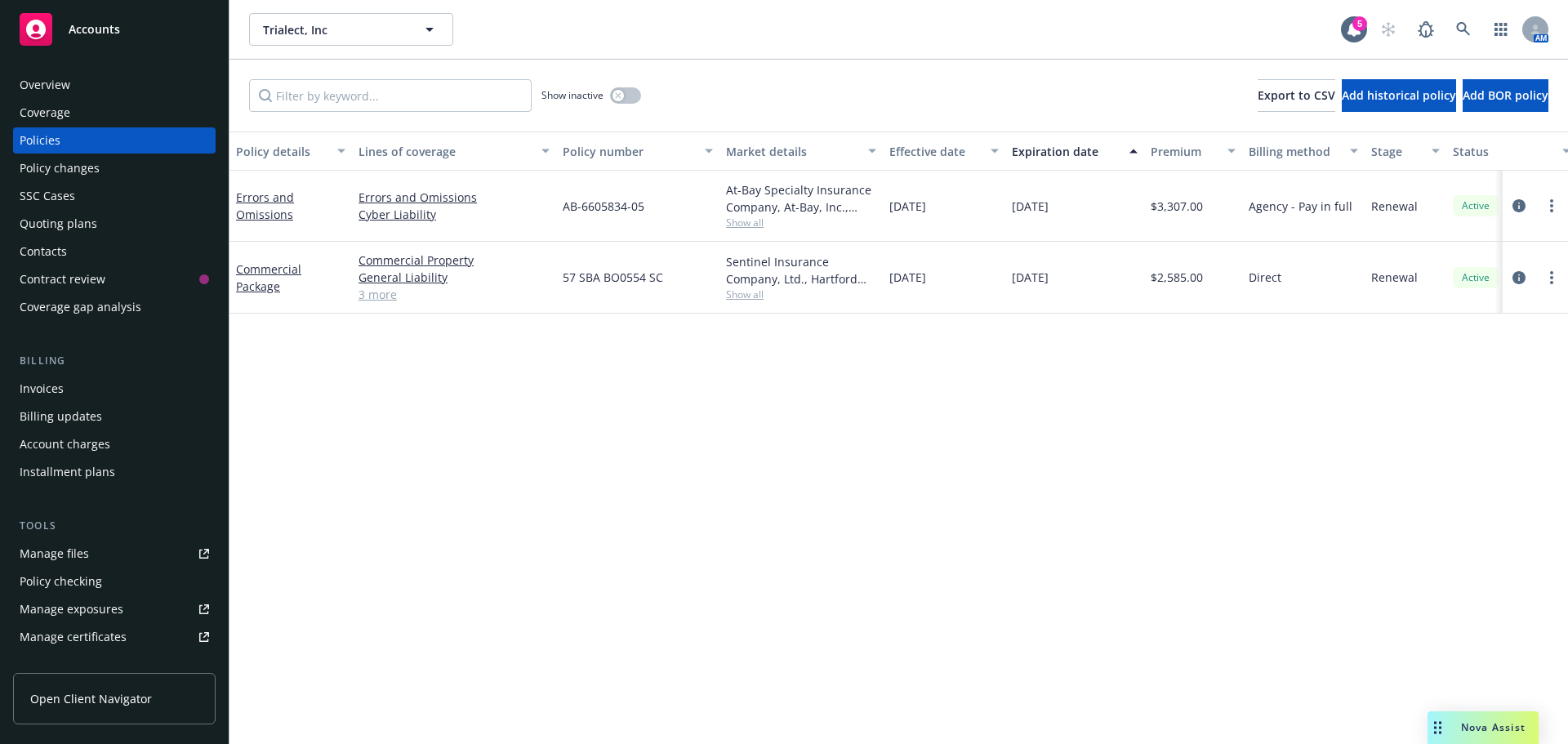
click at [60, 222] on div "Quoting plans" at bounding box center [58, 223] width 78 height 26
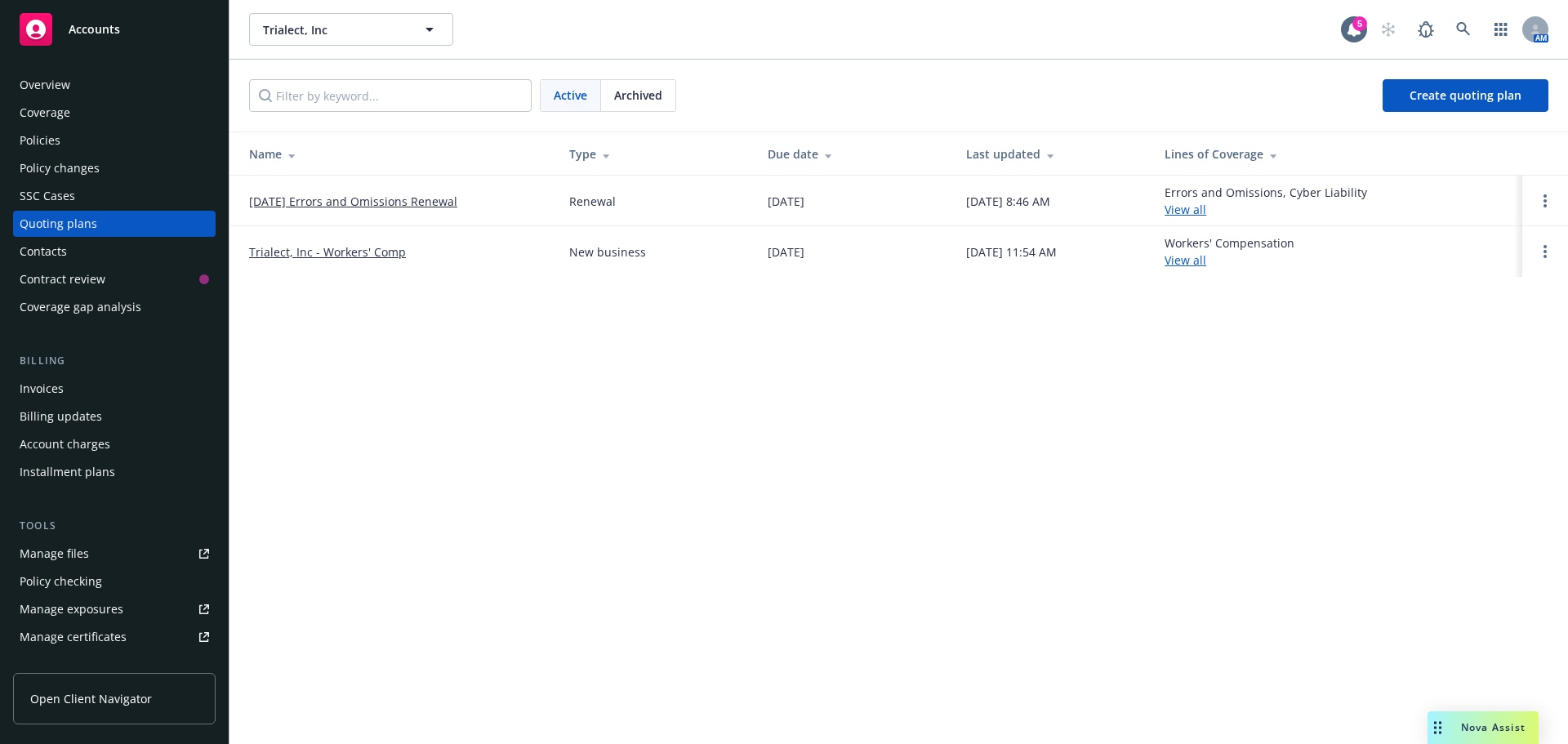
click at [311, 204] on link "[DATE] Errors and Omissions Renewal" at bounding box center [353, 201] width 209 height 17
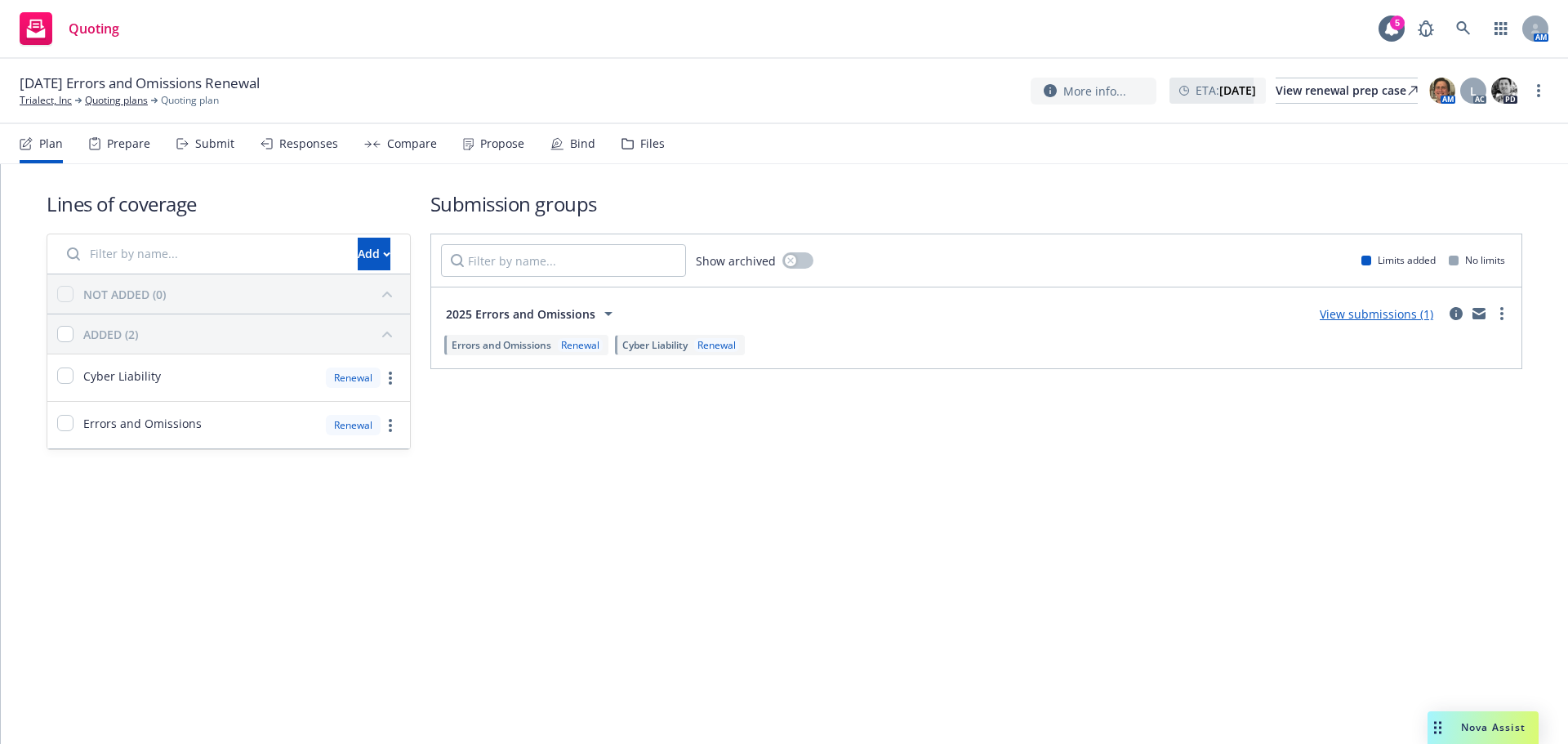
click at [498, 137] on div "Propose" at bounding box center [502, 144] width 44 height 13
